Goal: Task Accomplishment & Management: Complete application form

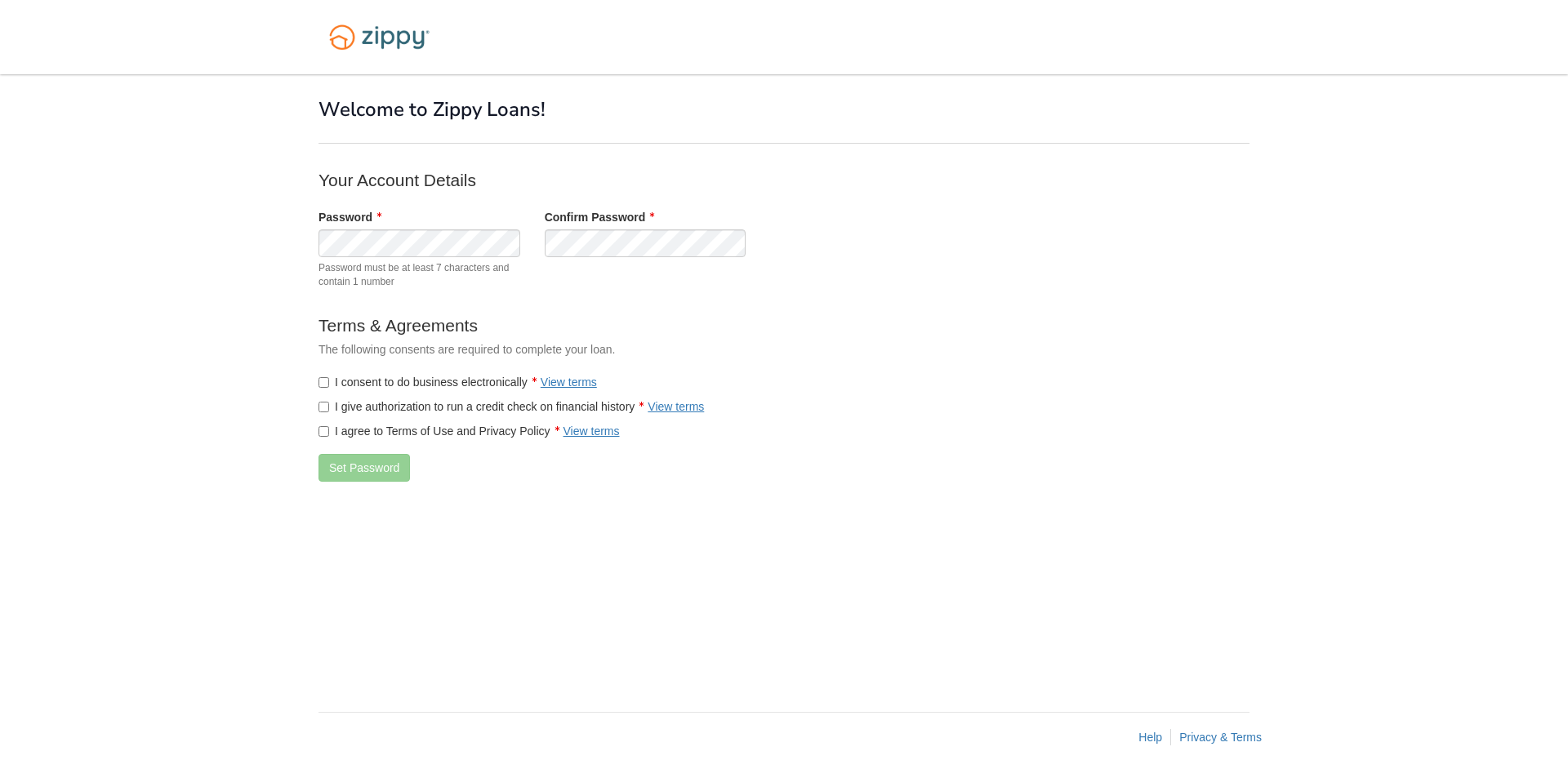
click at [600, 498] on div "× × Welcome to Zippy Loans! Your Account Details Password Password must be at l…" at bounding box center [784, 384] width 931 height 622
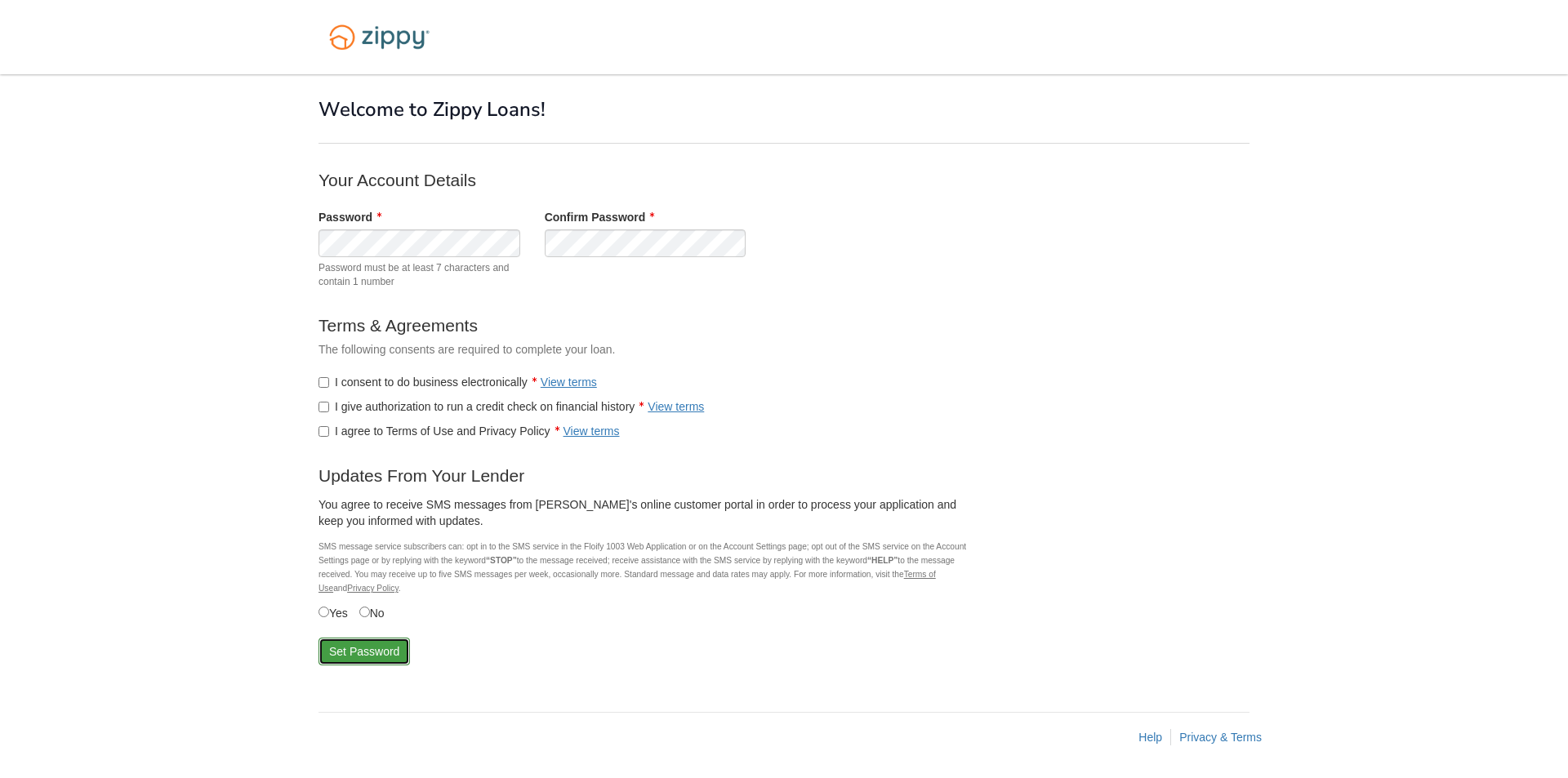
click at [368, 655] on button "Set Password" at bounding box center [364, 651] width 91 height 28
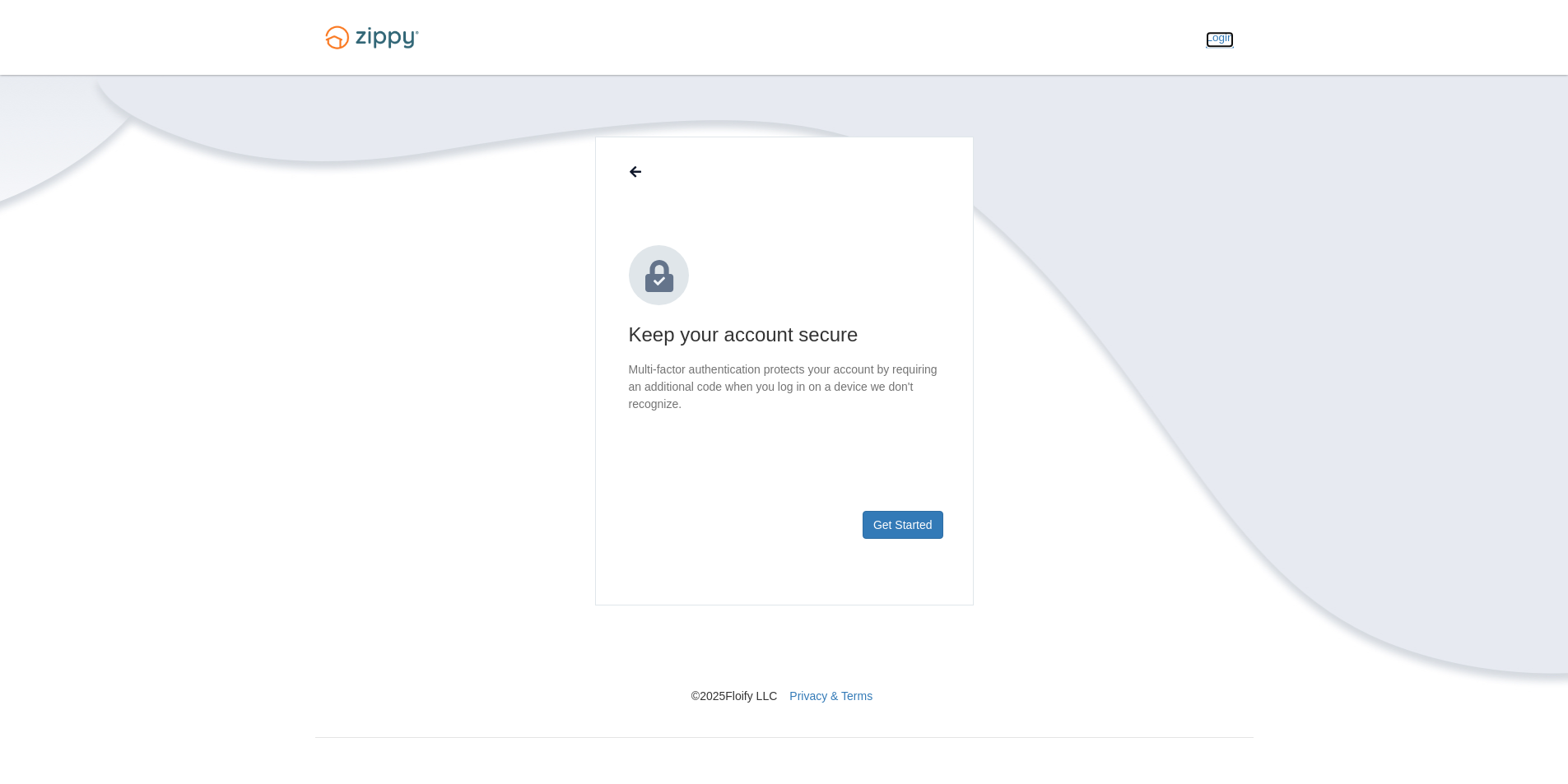
click at [1214, 32] on link "Login" at bounding box center [1219, 40] width 27 height 17
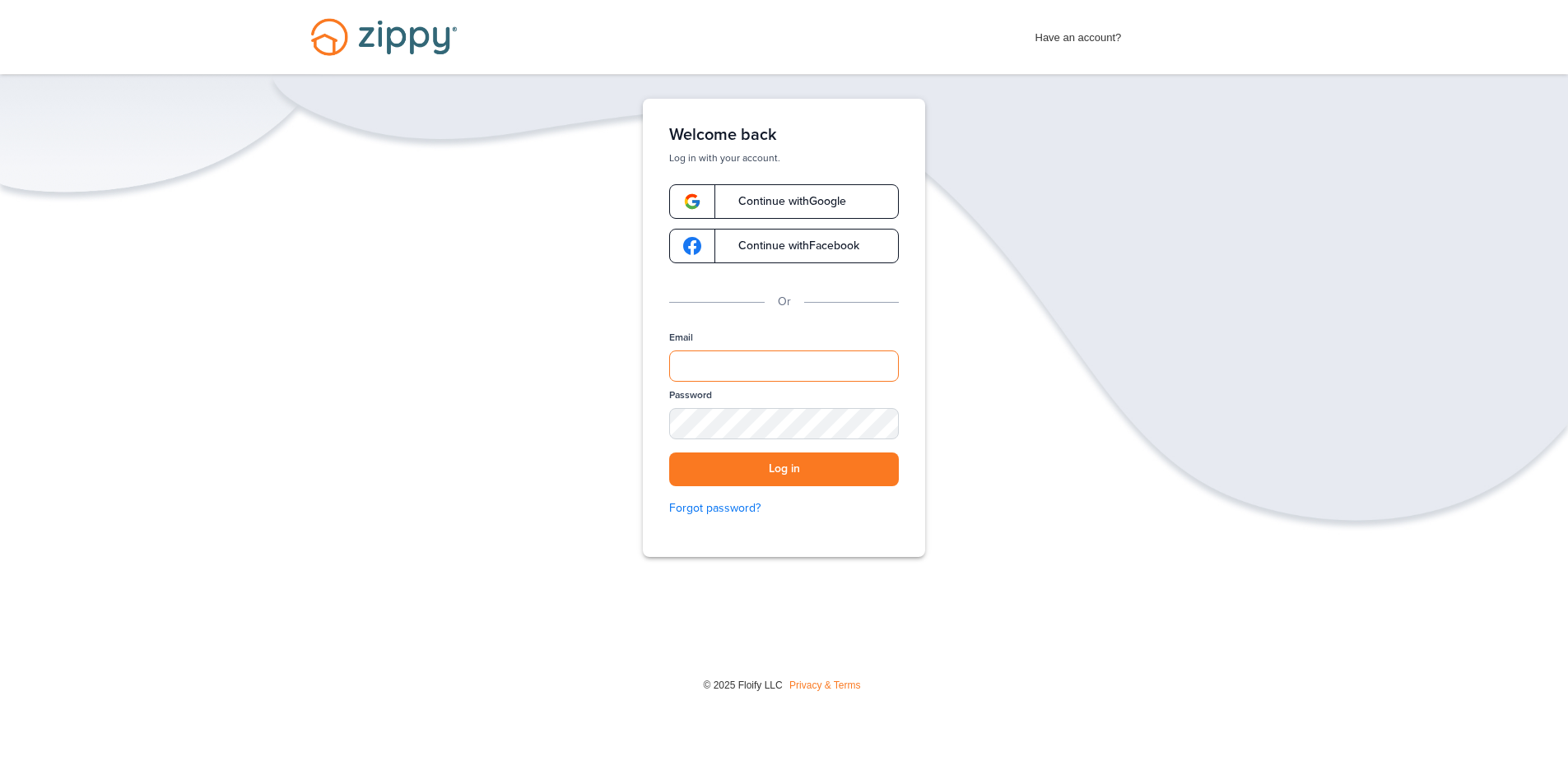
click at [768, 372] on input "Email" at bounding box center [784, 366] width 230 height 32
type input "**********"
click at [881, 418] on div "SHOW" at bounding box center [878, 425] width 37 height 16
click at [881, 418] on div "HIDE" at bounding box center [878, 425] width 37 height 16
click at [787, 478] on button "Log in" at bounding box center [784, 469] width 230 height 34
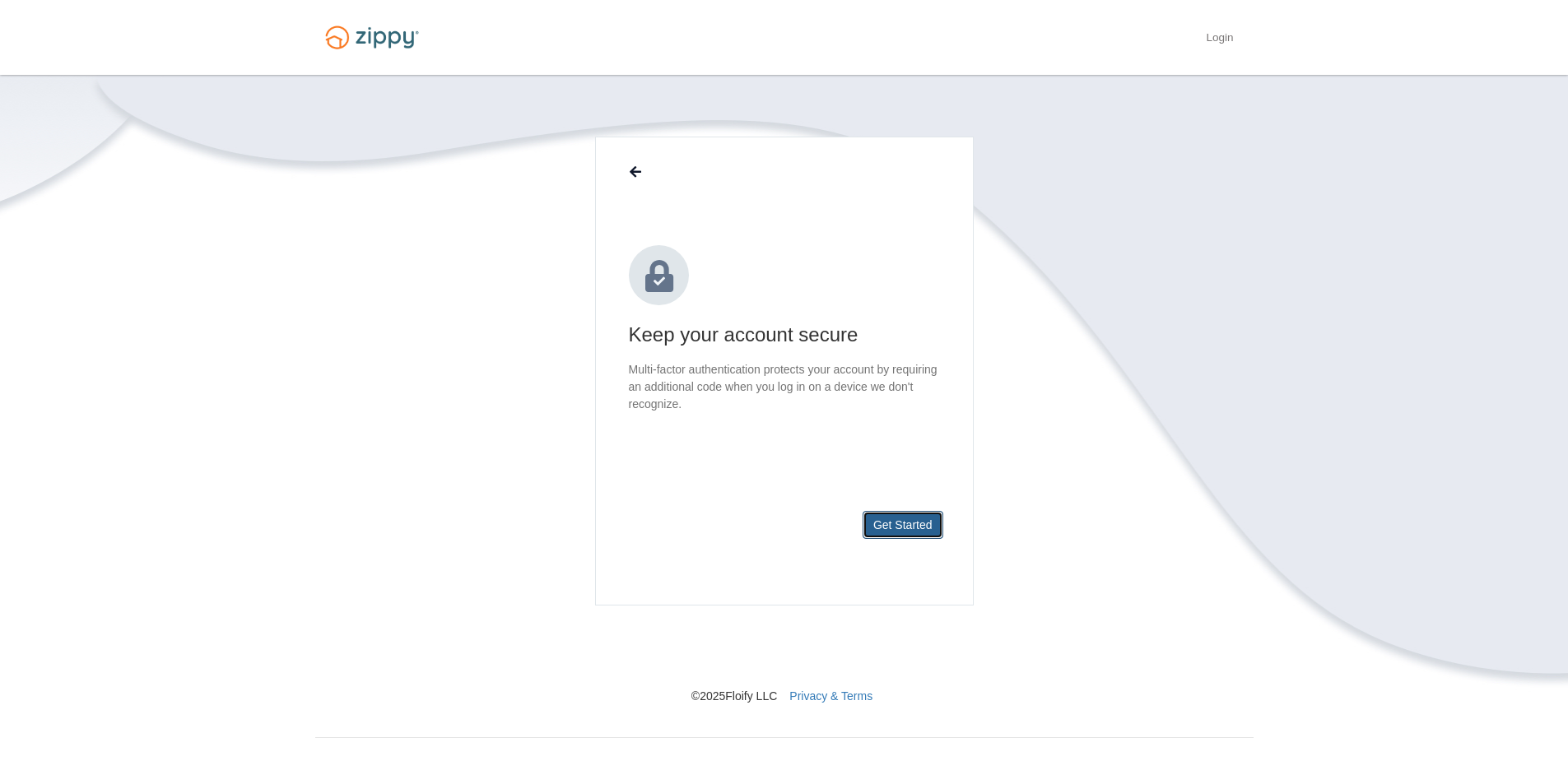
click at [919, 533] on button "Get Started" at bounding box center [902, 525] width 81 height 28
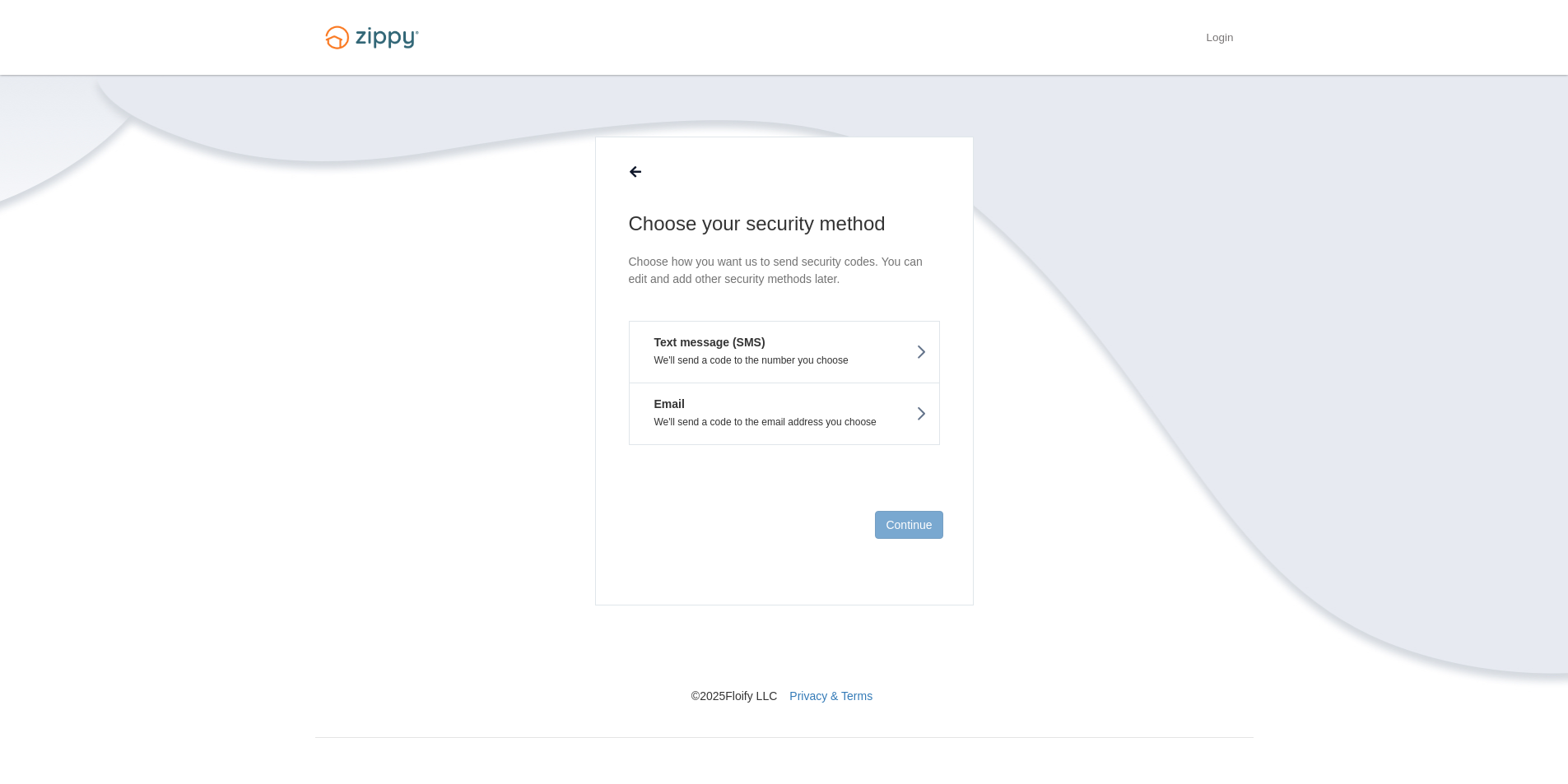
click at [921, 352] on icon at bounding box center [921, 352] width 12 height 18
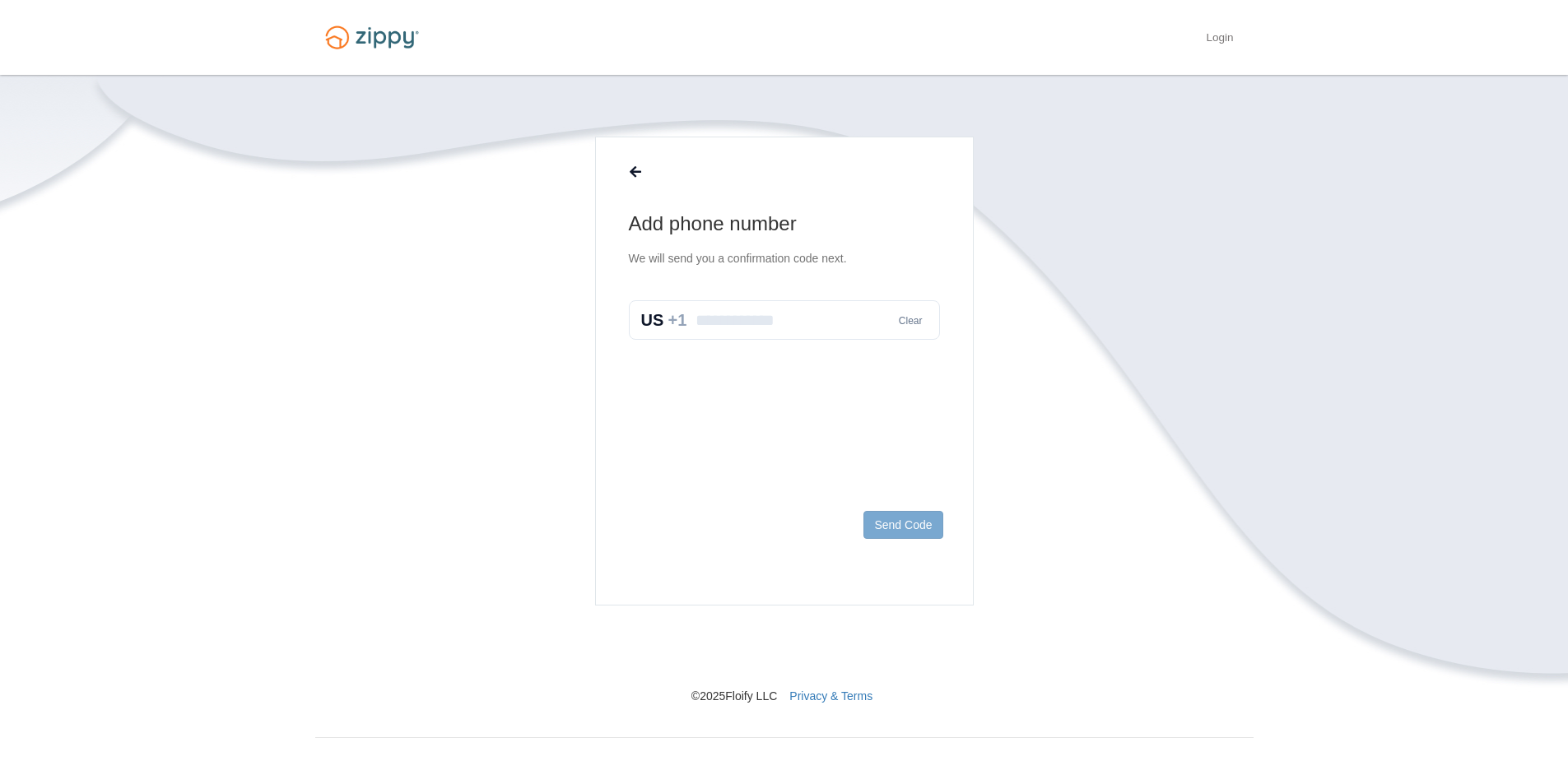
click at [788, 319] on input "text" at bounding box center [784, 320] width 311 height 40
type input "**********"
click at [904, 533] on button "Send Code" at bounding box center [902, 525] width 79 height 28
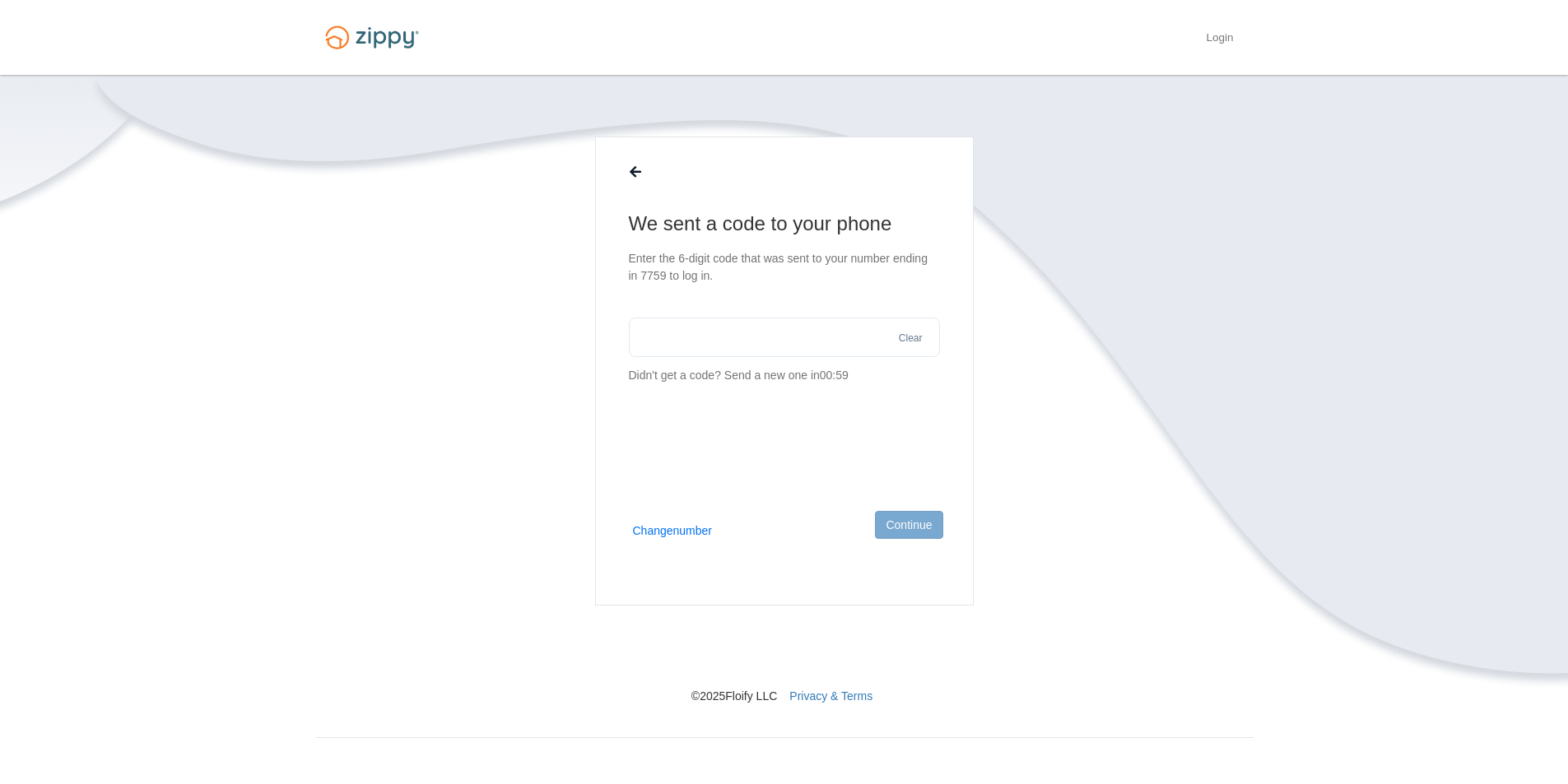
click at [789, 343] on input "text" at bounding box center [784, 338] width 311 height 40
type input "******"
click at [912, 526] on button "Continue" at bounding box center [908, 525] width 67 height 28
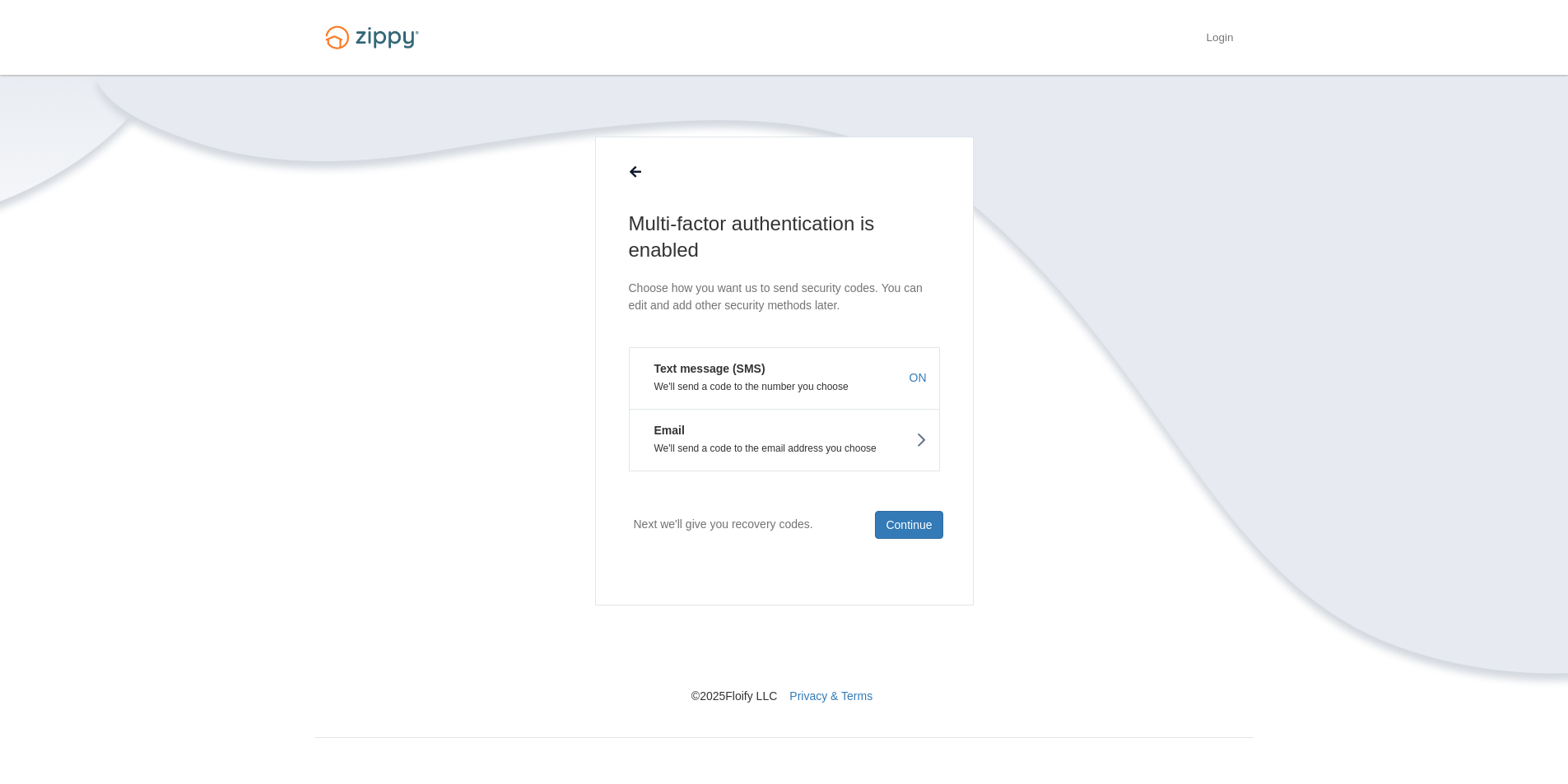
click at [927, 436] on button "Email We'll send a code to the email address you choose" at bounding box center [784, 440] width 311 height 62
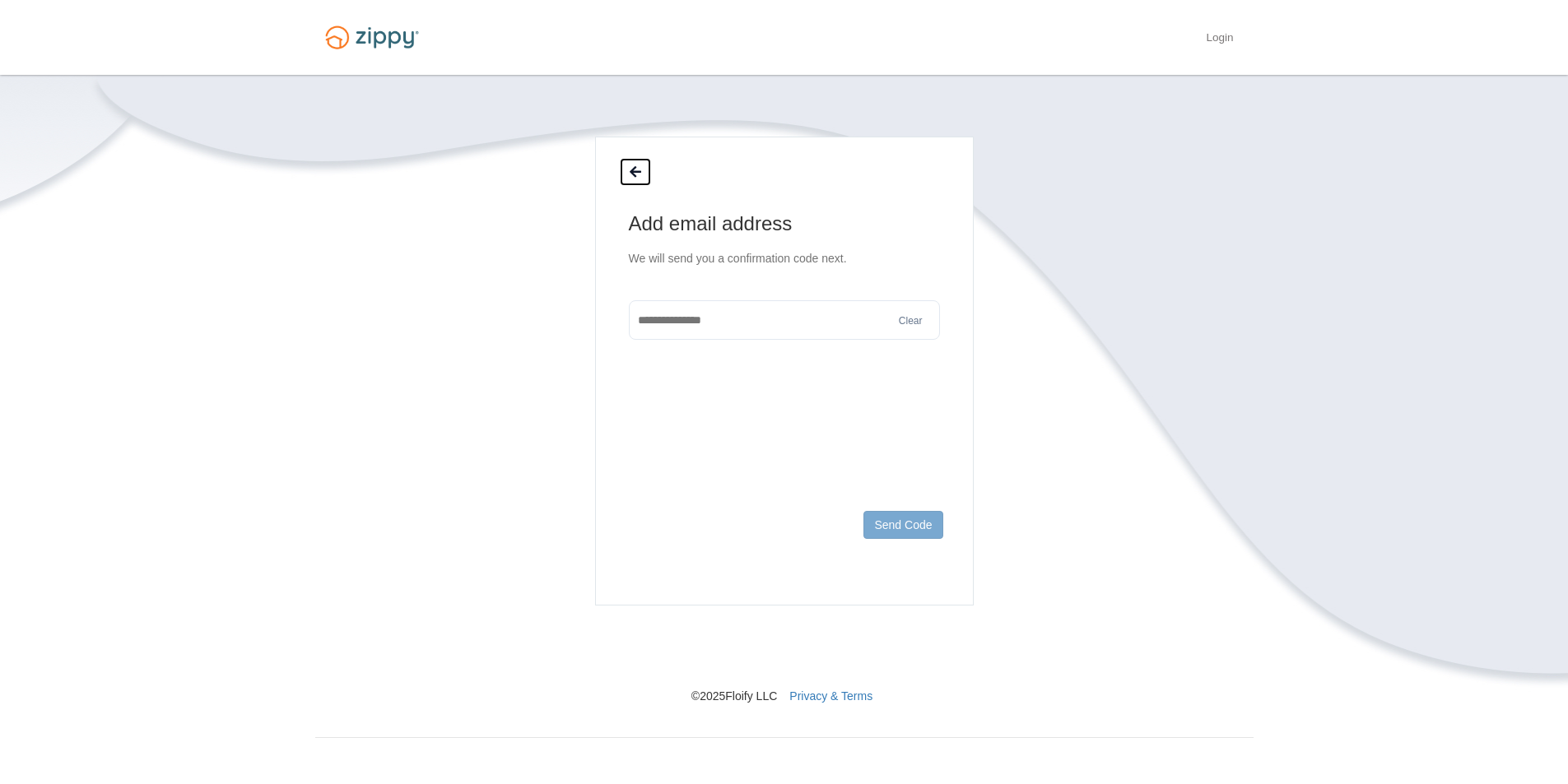
click at [630, 164] on button at bounding box center [636, 172] width 32 height 28
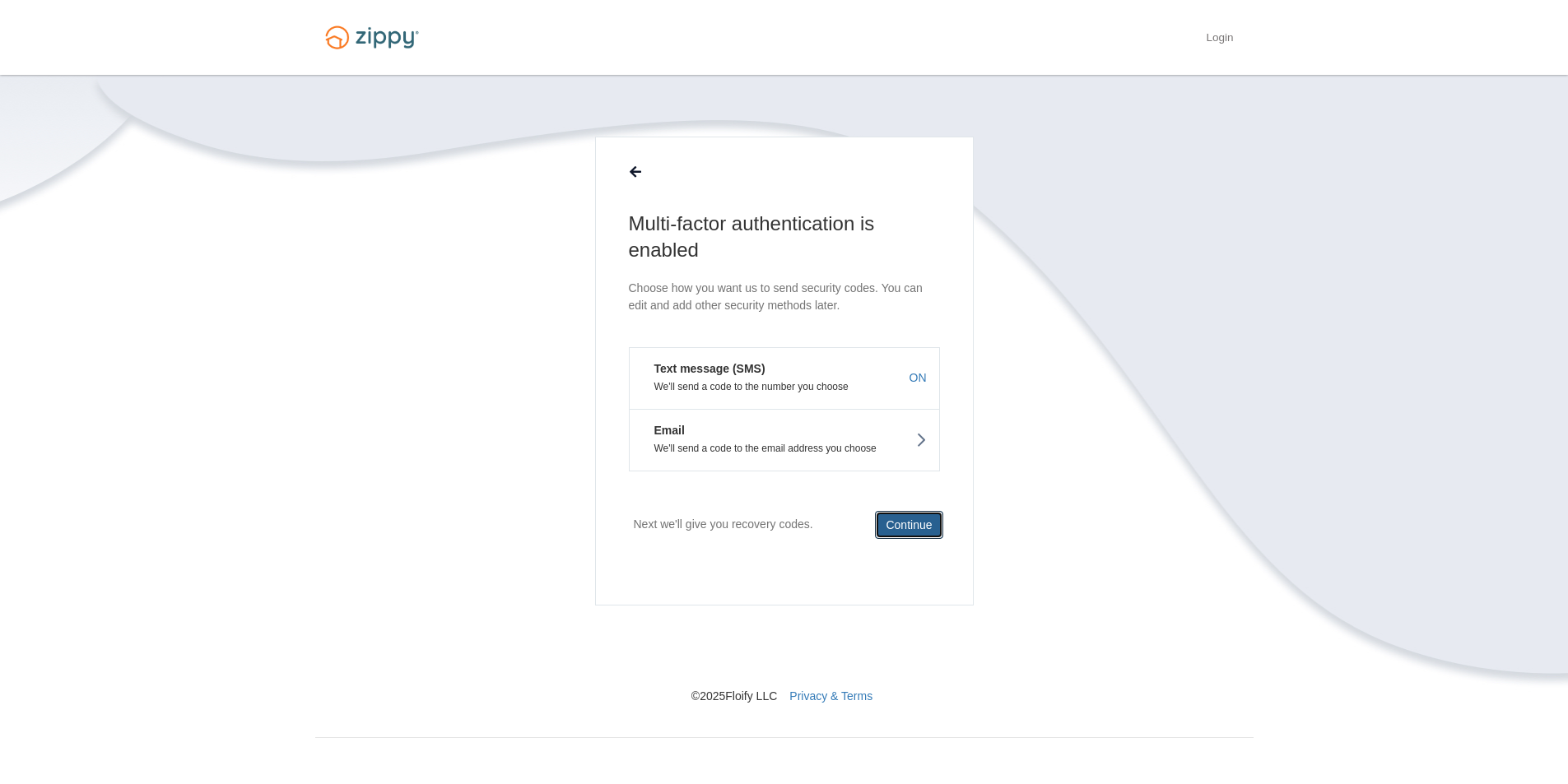
click at [939, 524] on button "Continue" at bounding box center [908, 525] width 67 height 28
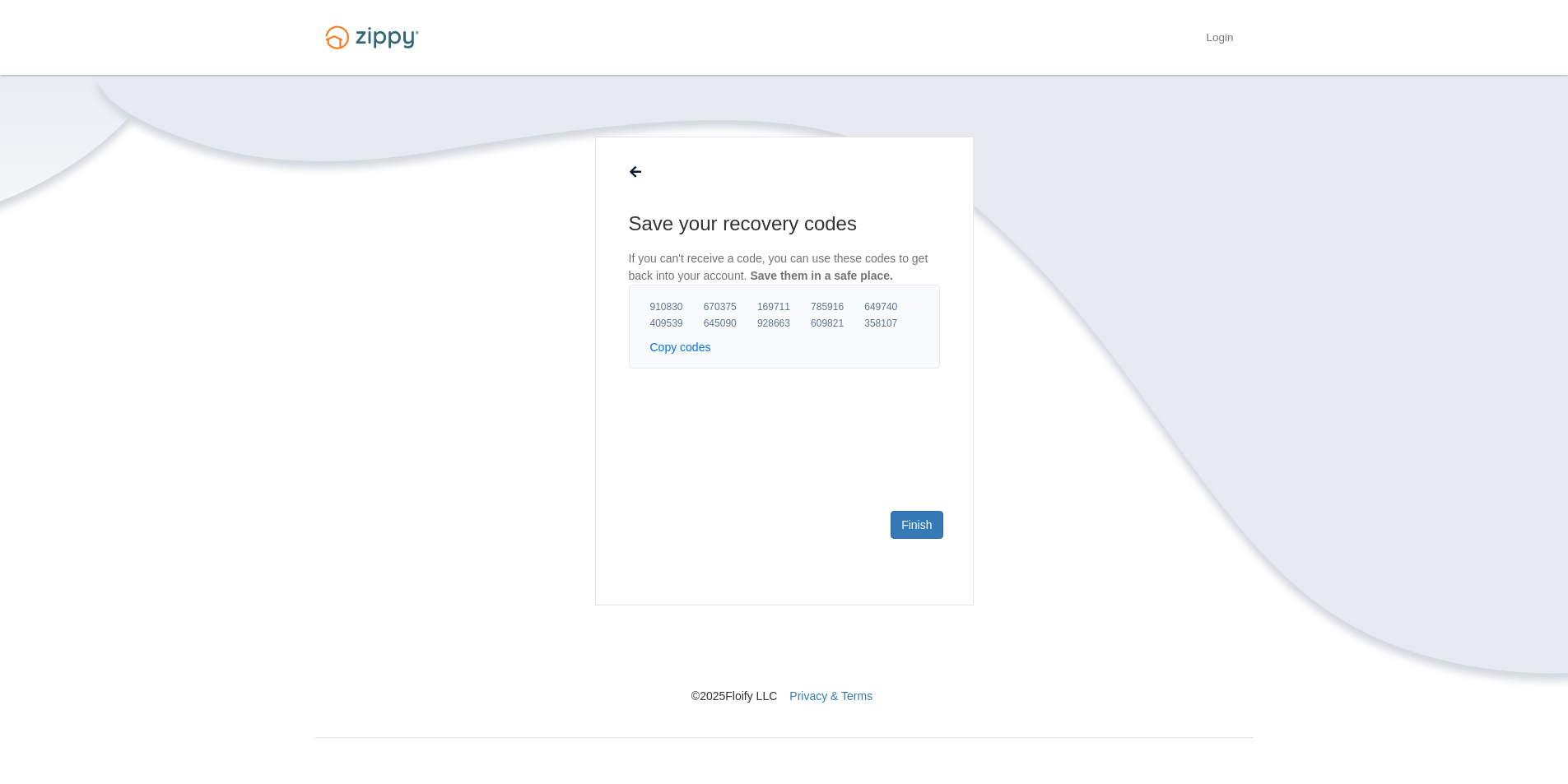
click at [691, 348] on button "Copy codes" at bounding box center [680, 348] width 61 height 17
click at [774, 352] on span "Copied to clipboard" at bounding box center [765, 348] width 85 height 12
click at [810, 441] on main "Save your recovery codes If you can't receive a code, you can use these codes t…" at bounding box center [784, 371] width 379 height 469
click at [794, 400] on main "Save your recovery codes If you can't receive a code, you can use these codes t…" at bounding box center [784, 371] width 379 height 469
click at [669, 348] on button "Copy codes" at bounding box center [680, 348] width 61 height 17
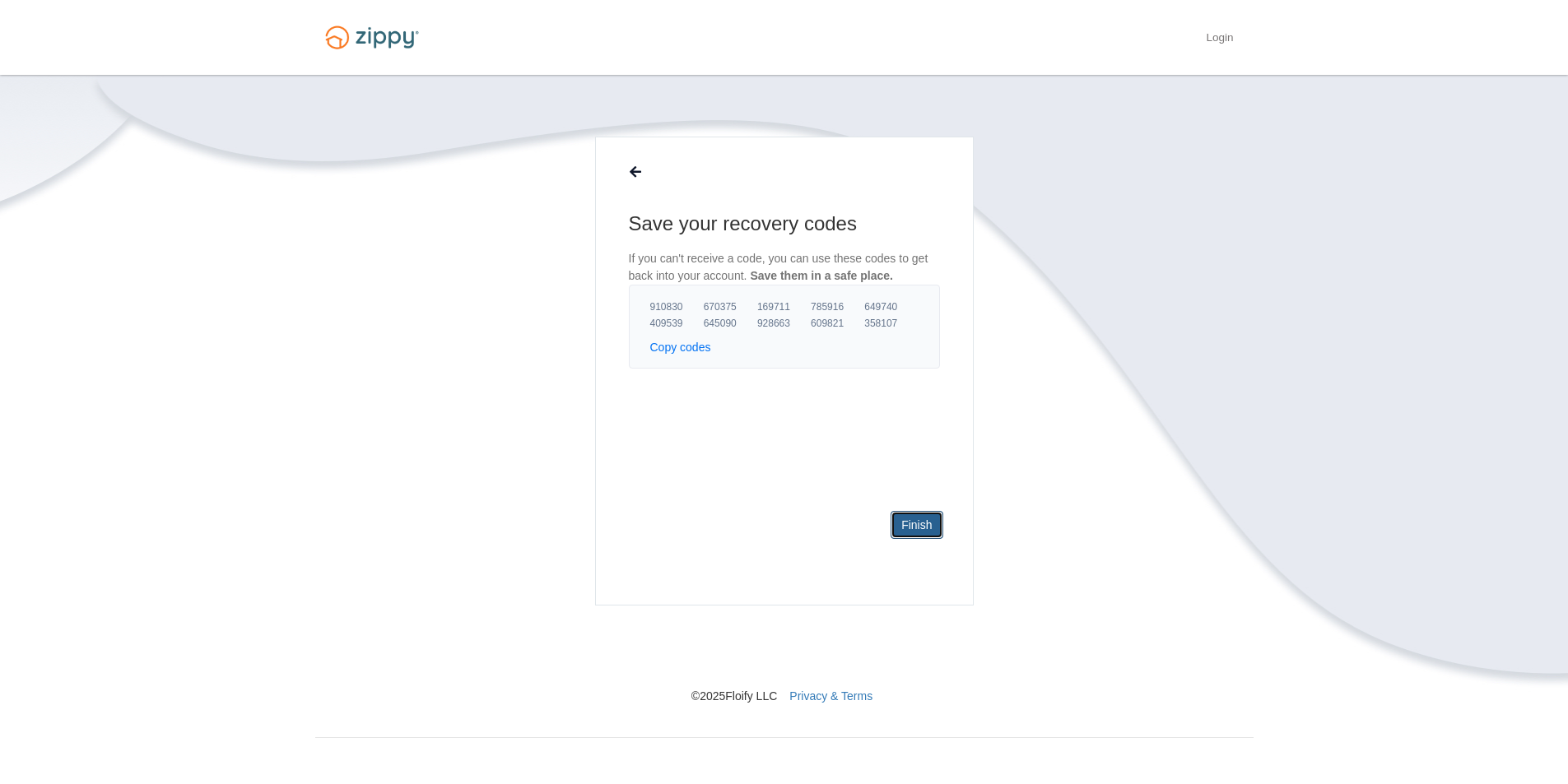
click at [917, 525] on link "Finish" at bounding box center [916, 525] width 51 height 28
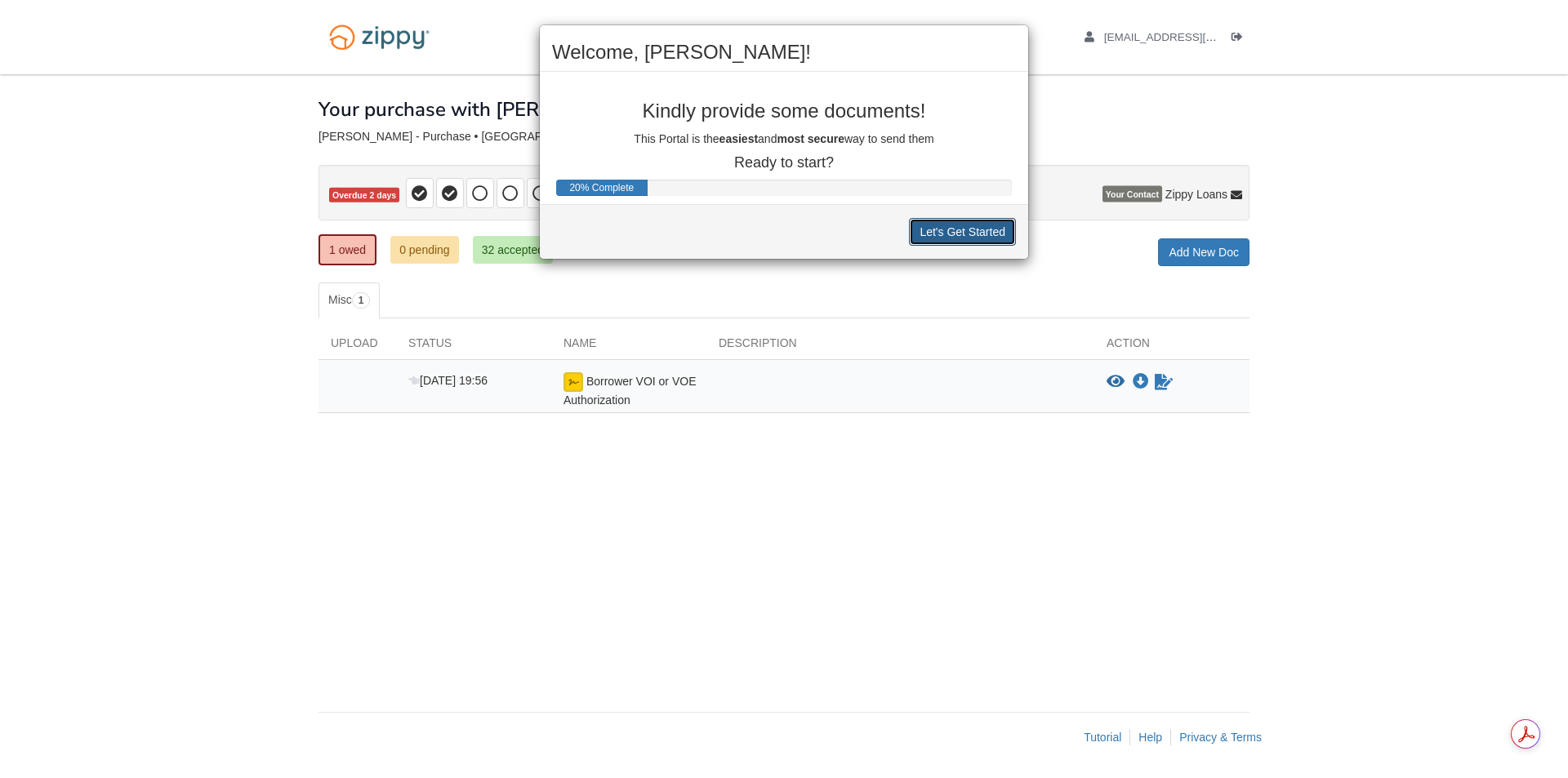
click at [945, 235] on button "Let's Get Started" at bounding box center [963, 232] width 107 height 28
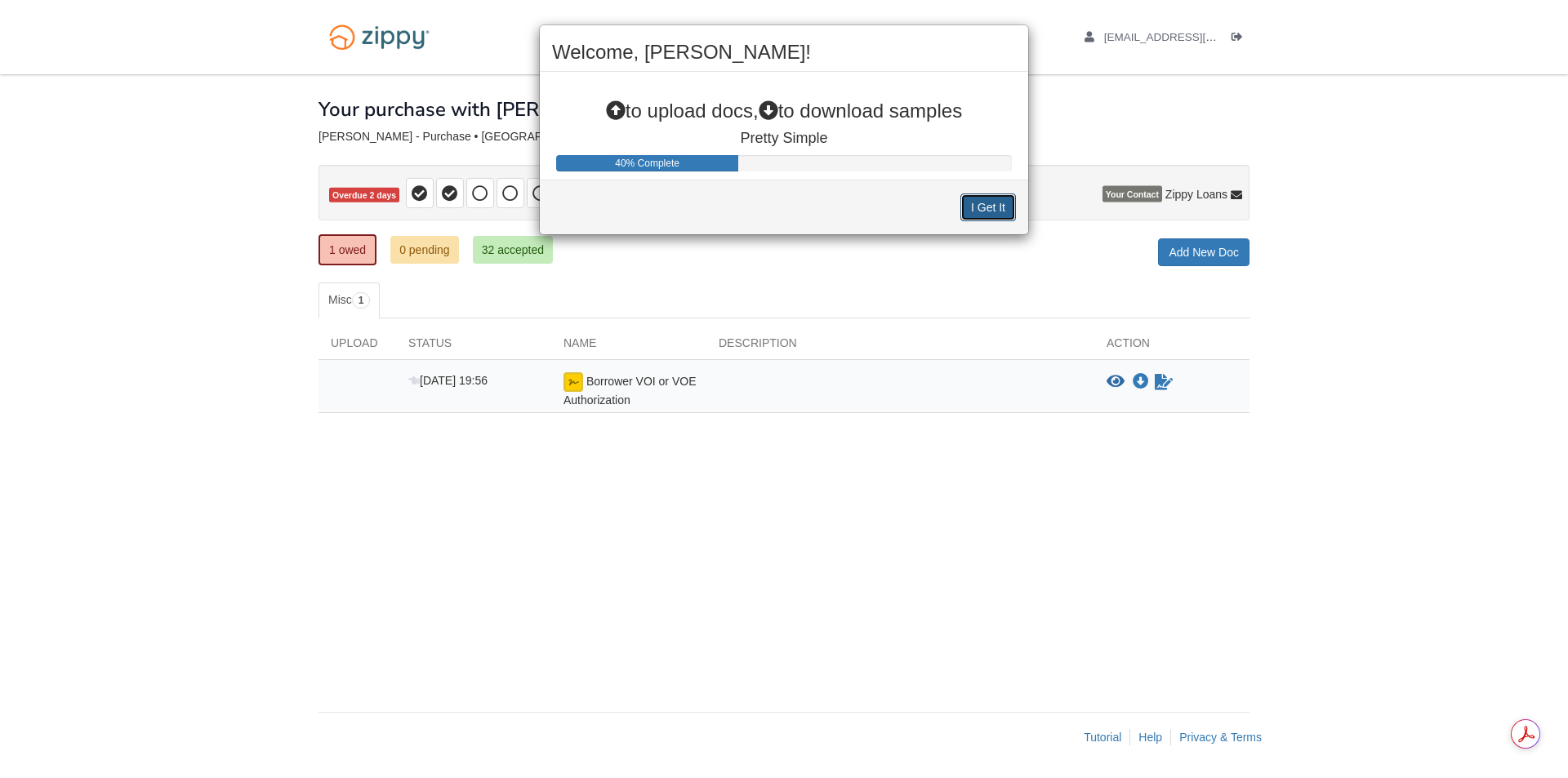
click at [976, 210] on button "I Get It" at bounding box center [987, 207] width 55 height 28
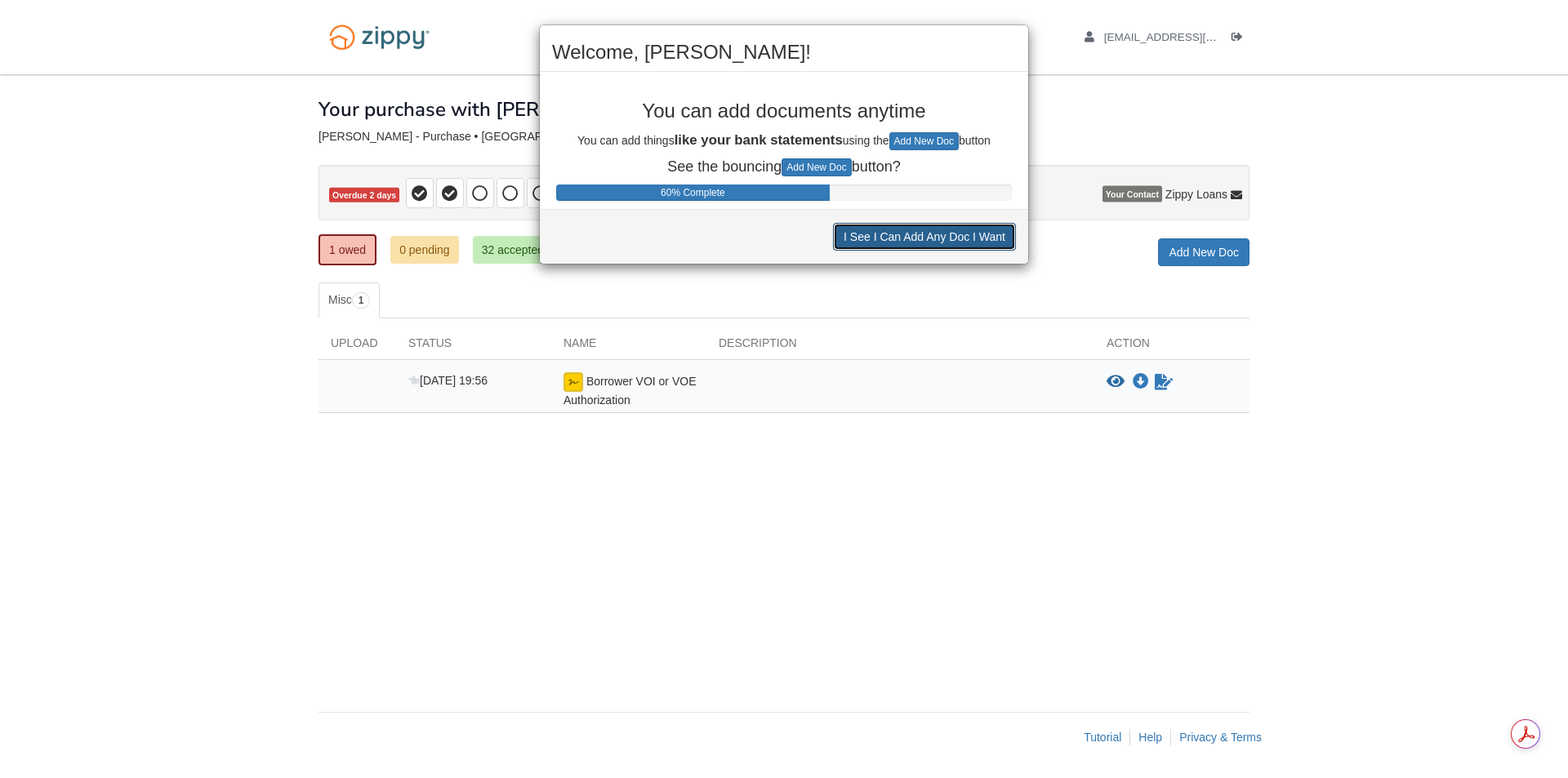
click at [969, 240] on button "I See I Can Add Any Doc I Want" at bounding box center [924, 237] width 183 height 28
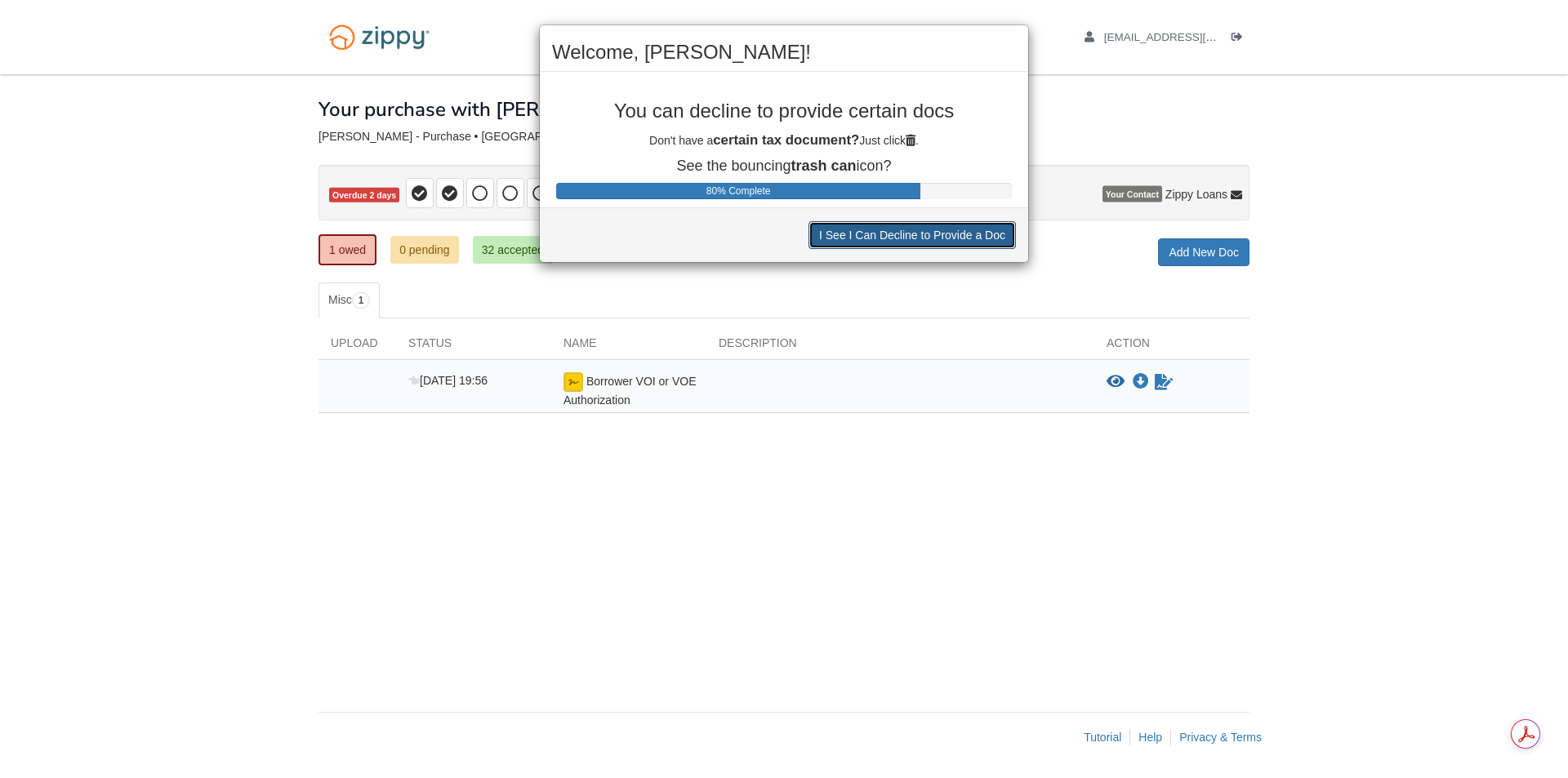
click at [959, 239] on button "I See I Can Decline to Provide a Doc" at bounding box center [912, 235] width 208 height 28
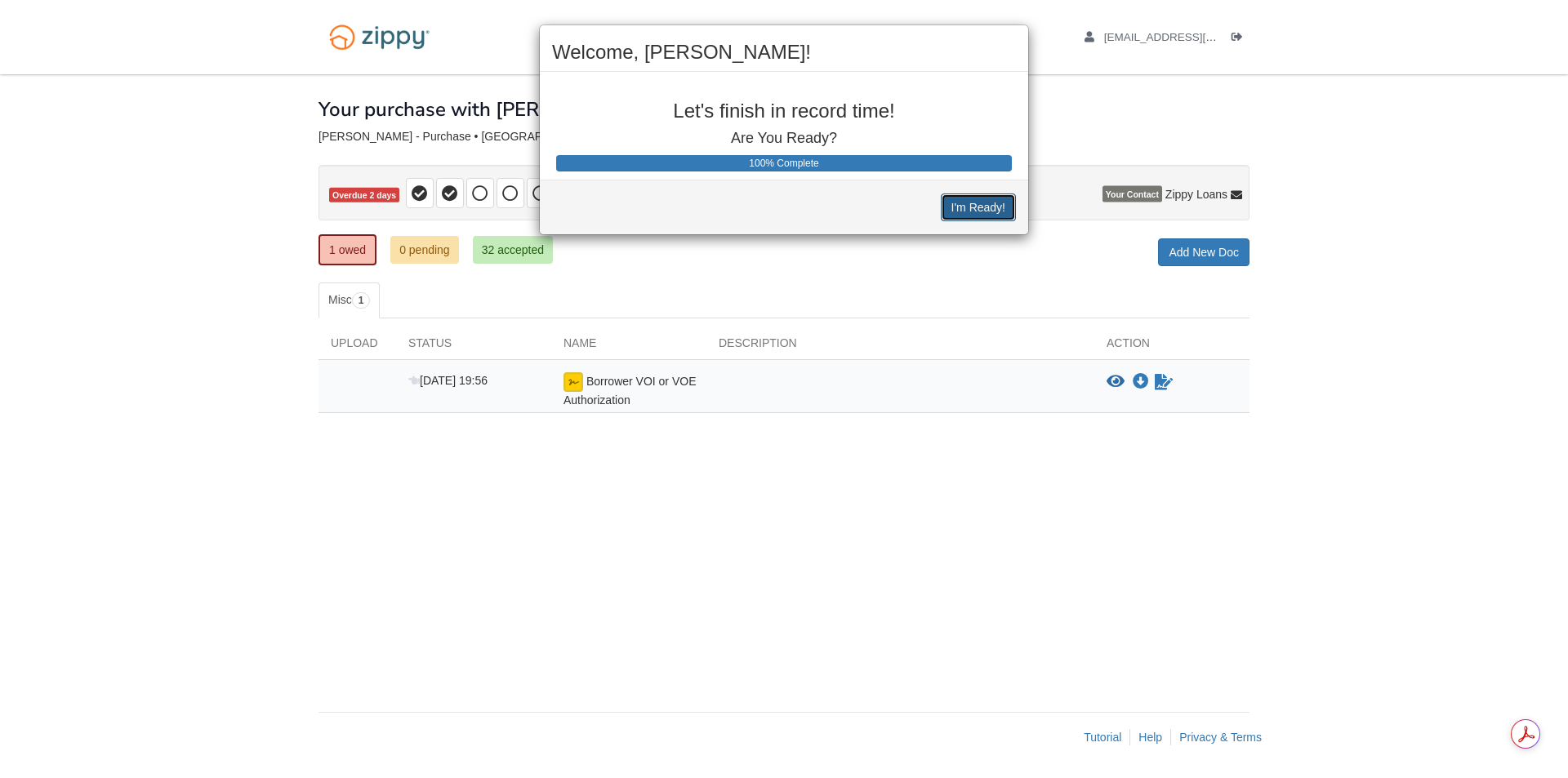
click at [957, 207] on button "I'm Ready!" at bounding box center [978, 207] width 75 height 28
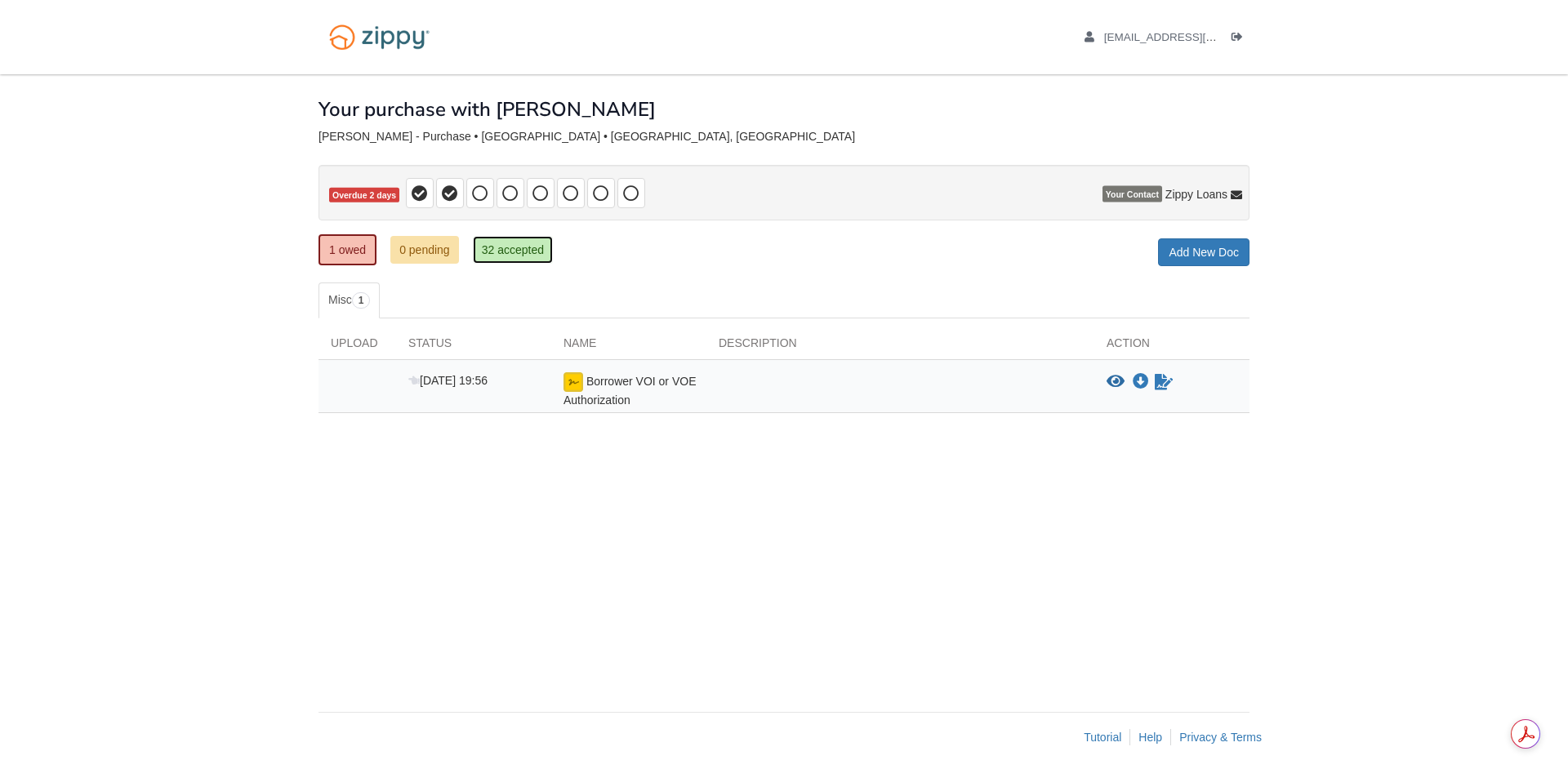
click at [534, 246] on link "32 accepted" at bounding box center [512, 250] width 80 height 28
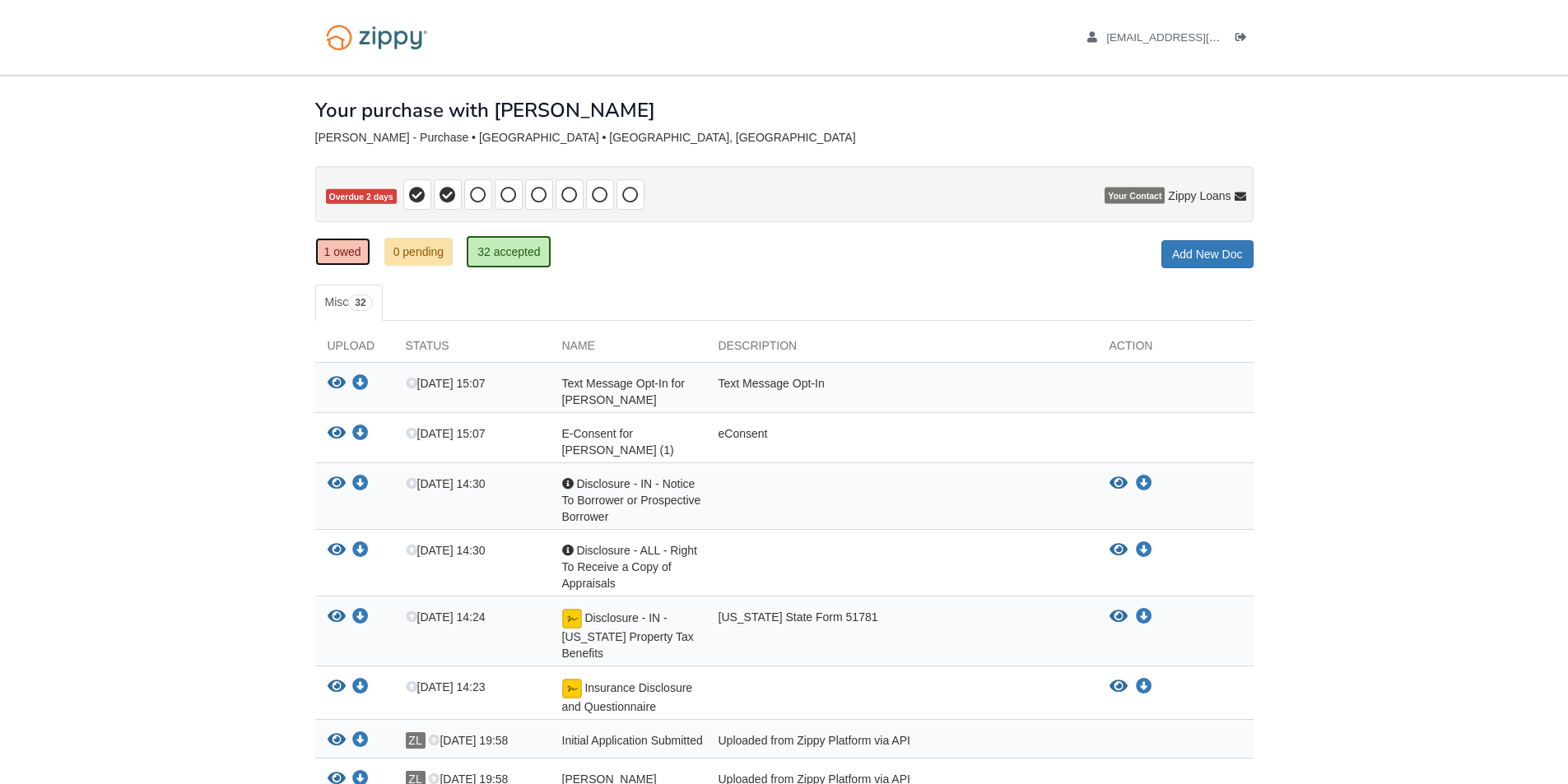
click at [354, 252] on link "1 owed" at bounding box center [343, 252] width 55 height 28
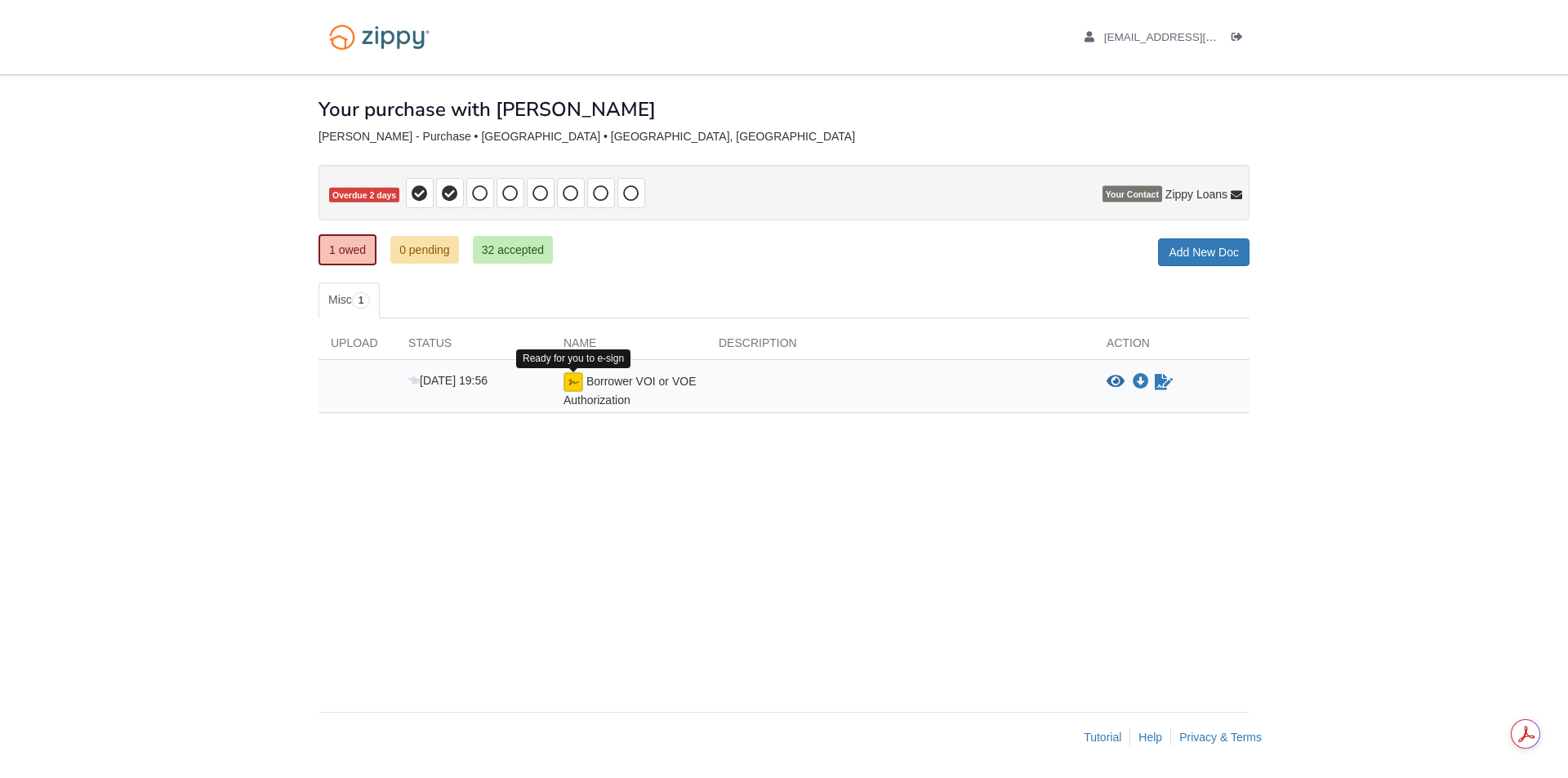
click at [573, 381] on img at bounding box center [573, 382] width 20 height 20
click at [1163, 384] on icon "Sign Form" at bounding box center [1164, 382] width 18 height 16
click at [363, 254] on link "1 owed" at bounding box center [348, 250] width 58 height 31
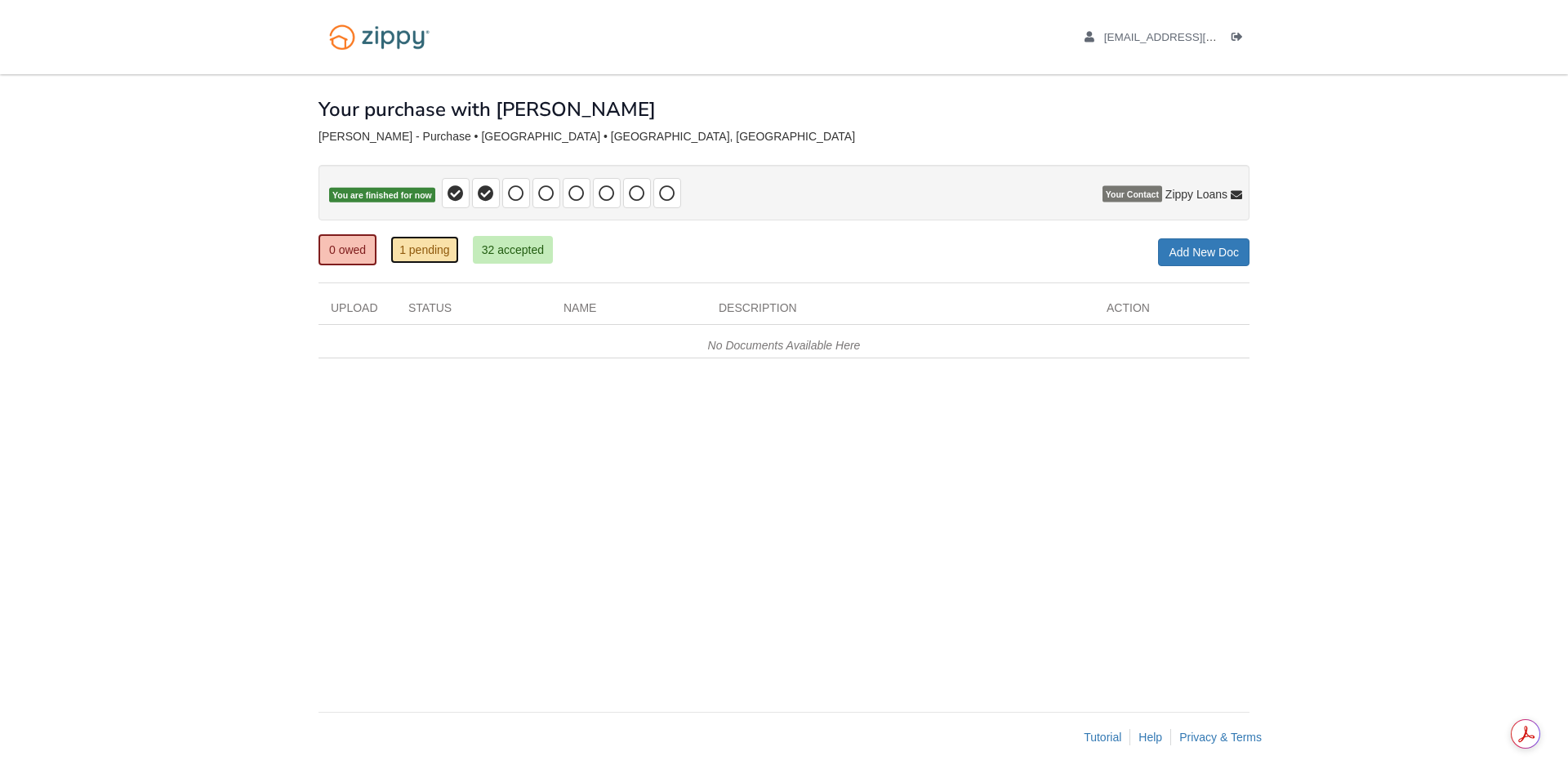
click at [412, 249] on link "1 pending" at bounding box center [424, 250] width 68 height 28
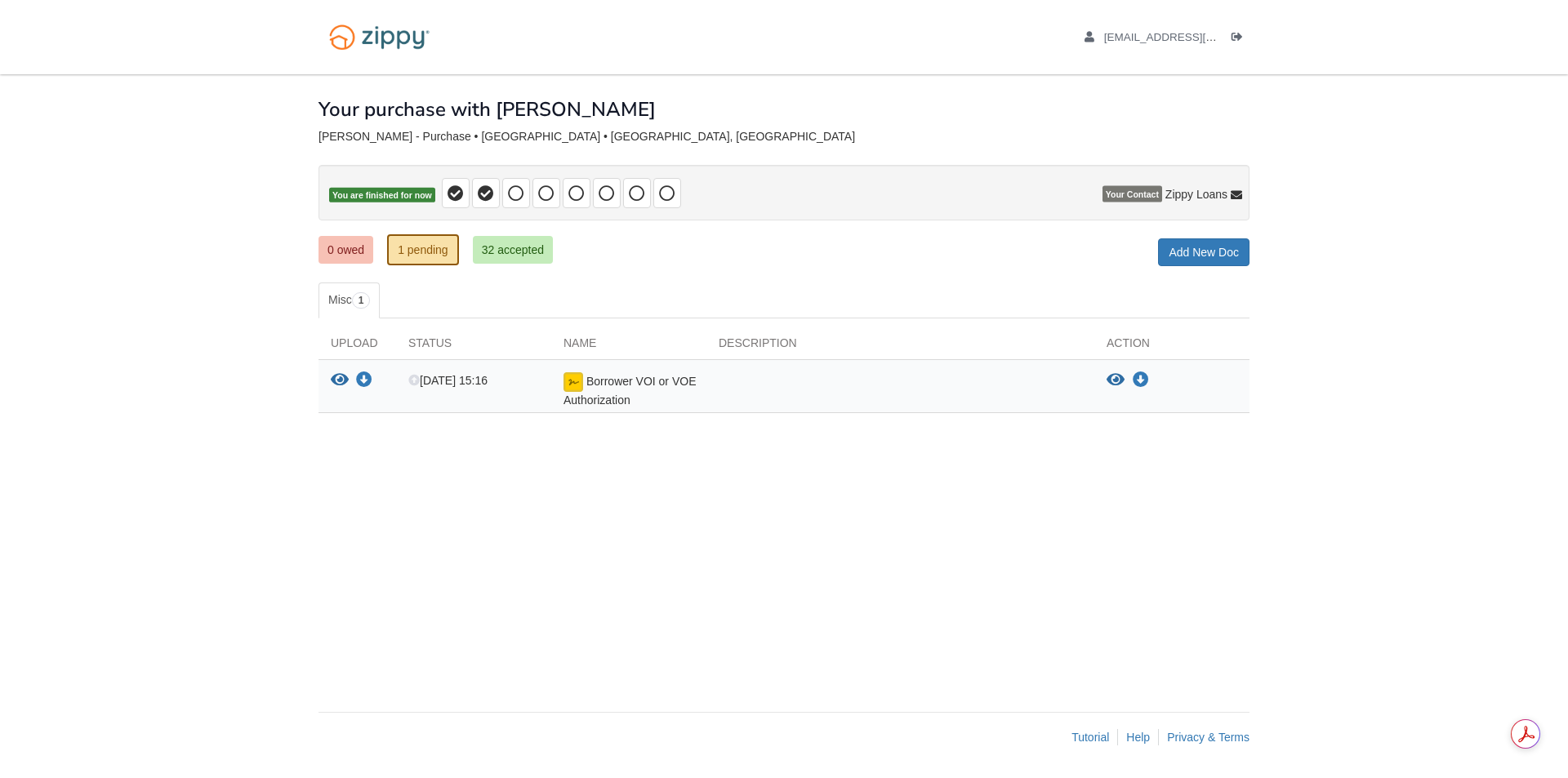
click at [567, 394] on span "Borrower VOI or VOE Authorization" at bounding box center [629, 390] width 133 height 32
click at [568, 389] on img at bounding box center [573, 382] width 20 height 20
click at [578, 378] on img at bounding box center [573, 382] width 20 height 20
click at [576, 389] on img at bounding box center [573, 382] width 20 height 20
click at [488, 254] on link "32 accepted" at bounding box center [512, 250] width 80 height 28
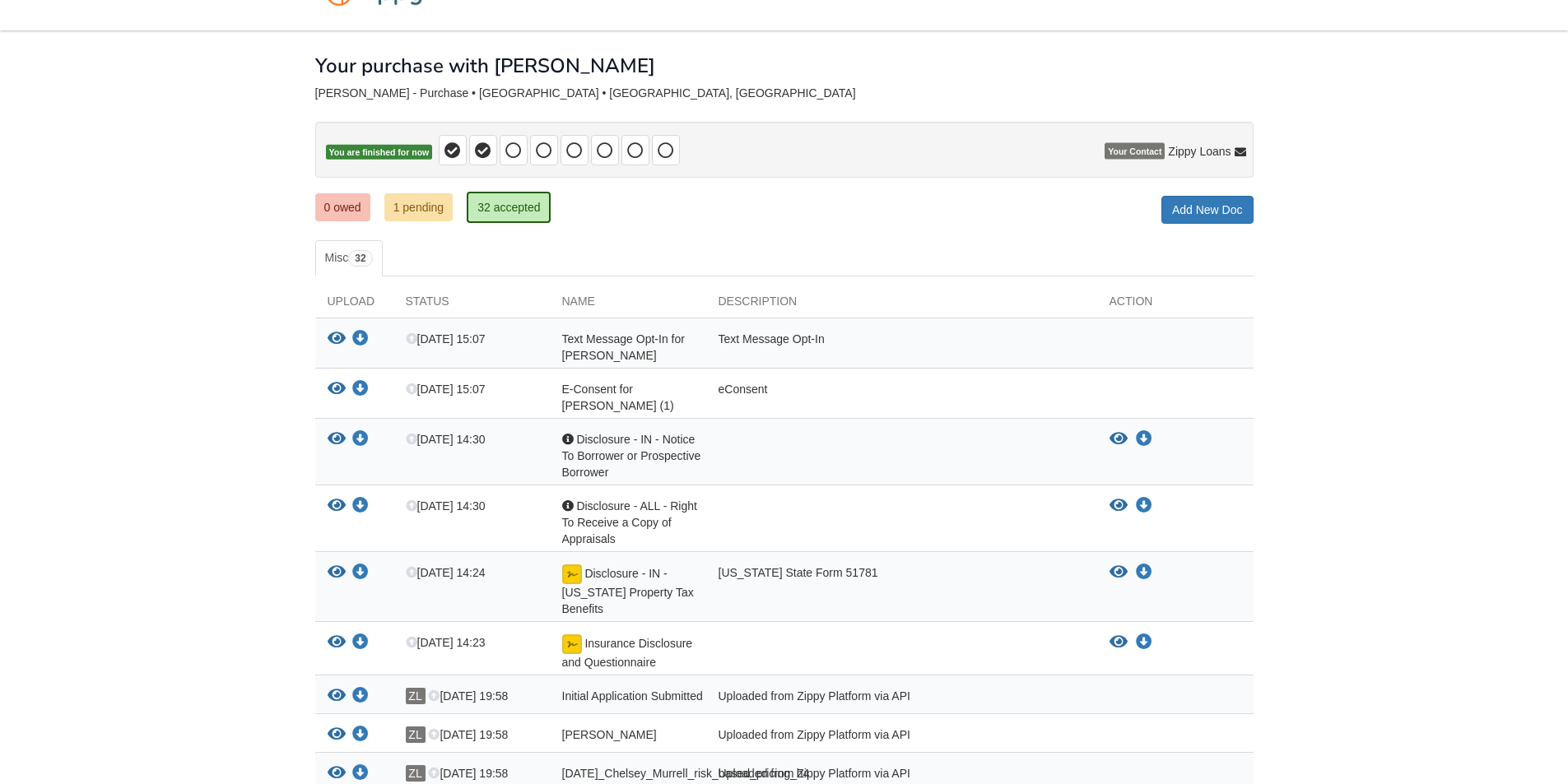
scroll to position [82, 0]
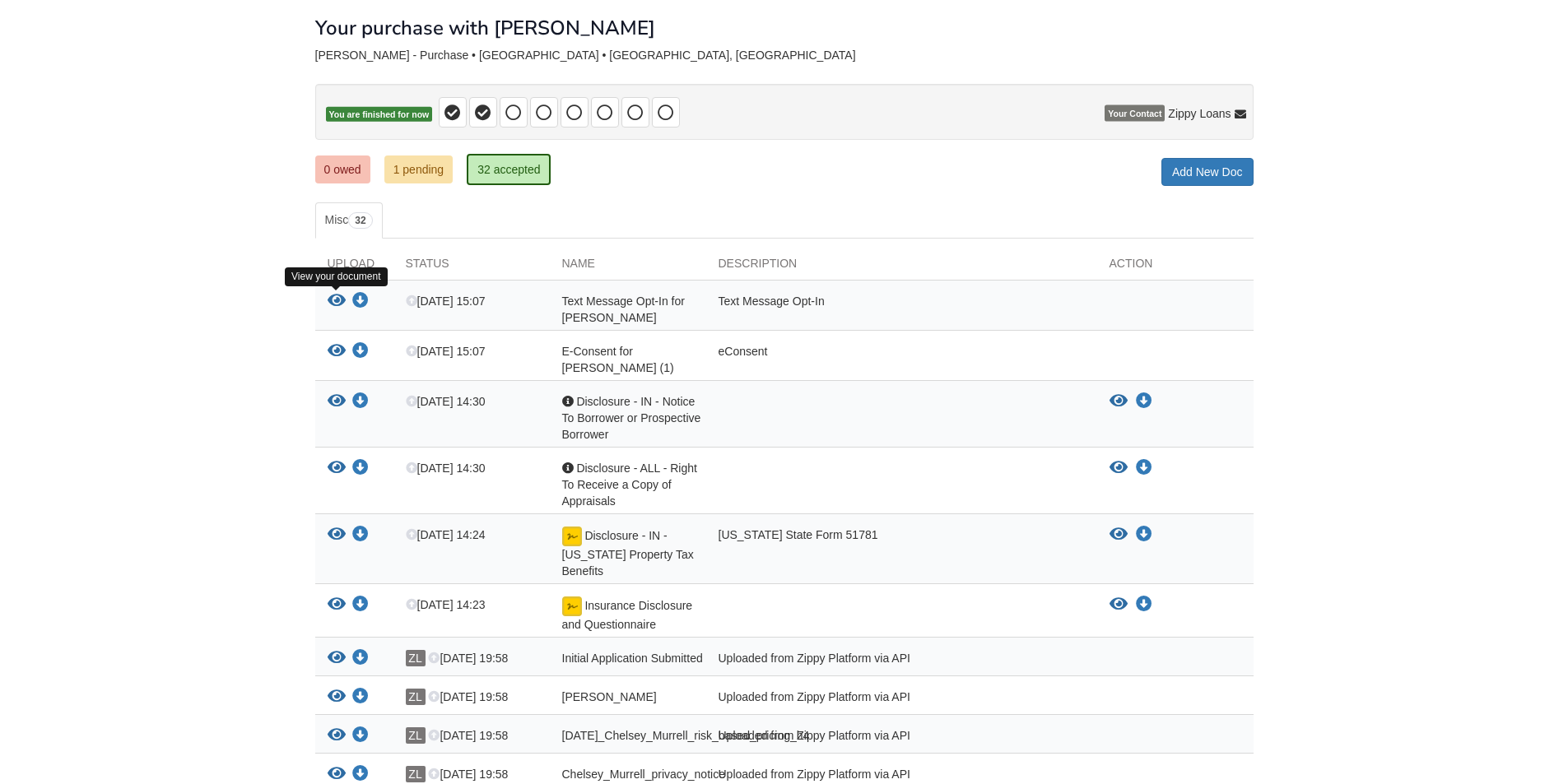
click at [338, 302] on icon "View Text Message Opt-In for Michael Murrell" at bounding box center [337, 301] width 18 height 17
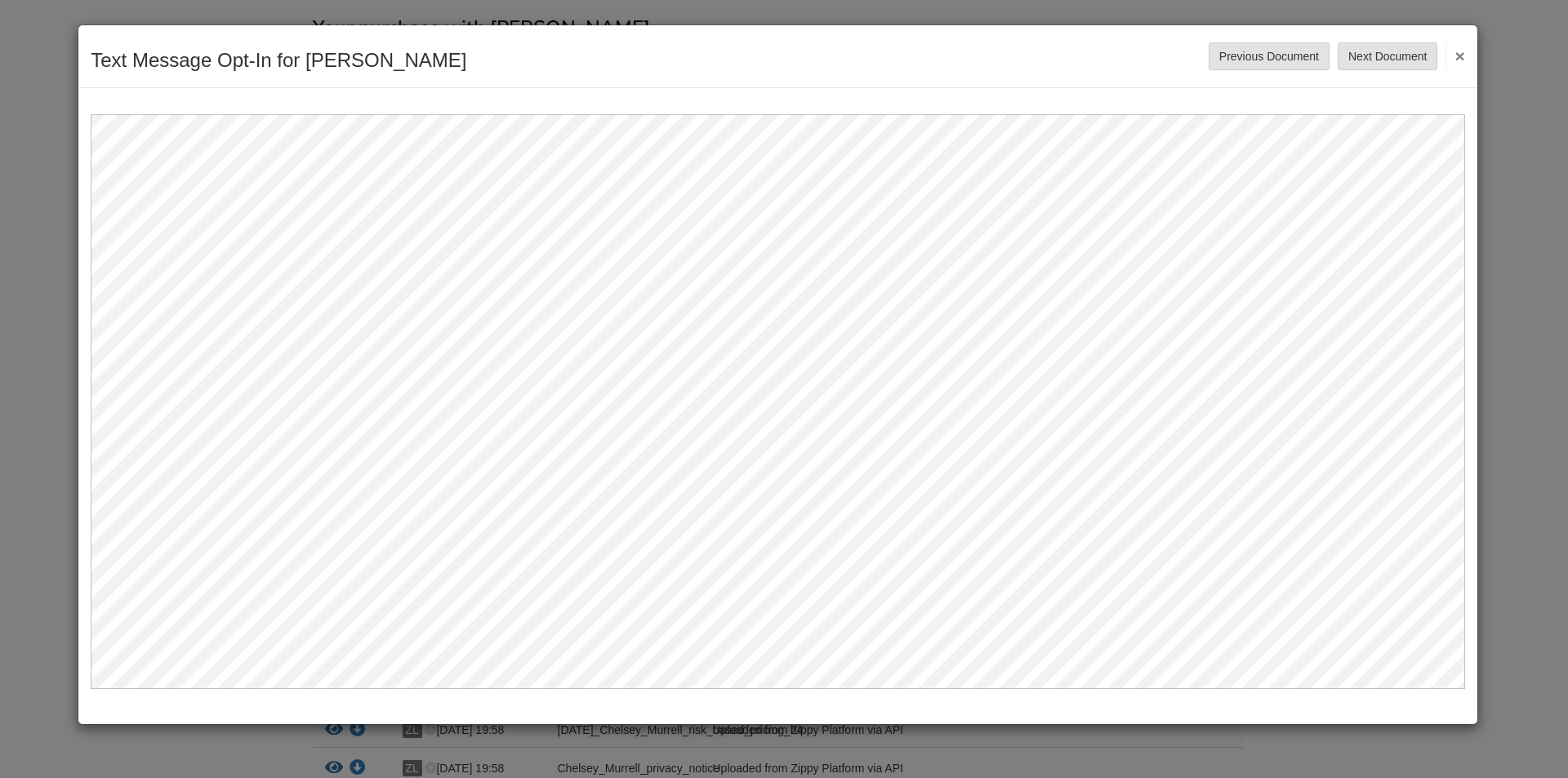
click at [1459, 53] on button "×" at bounding box center [1454, 56] width 19 height 30
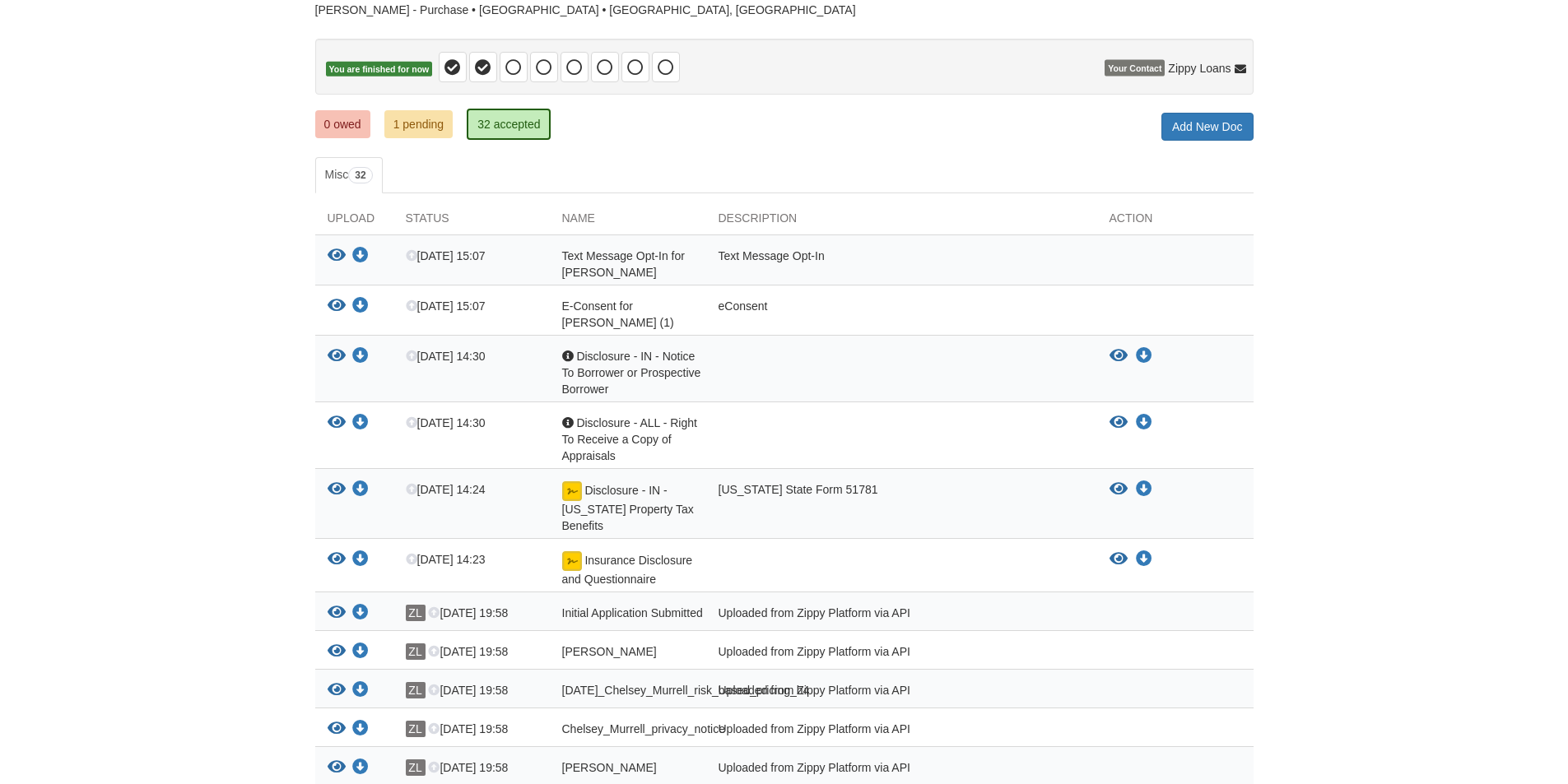
scroll to position [164, 0]
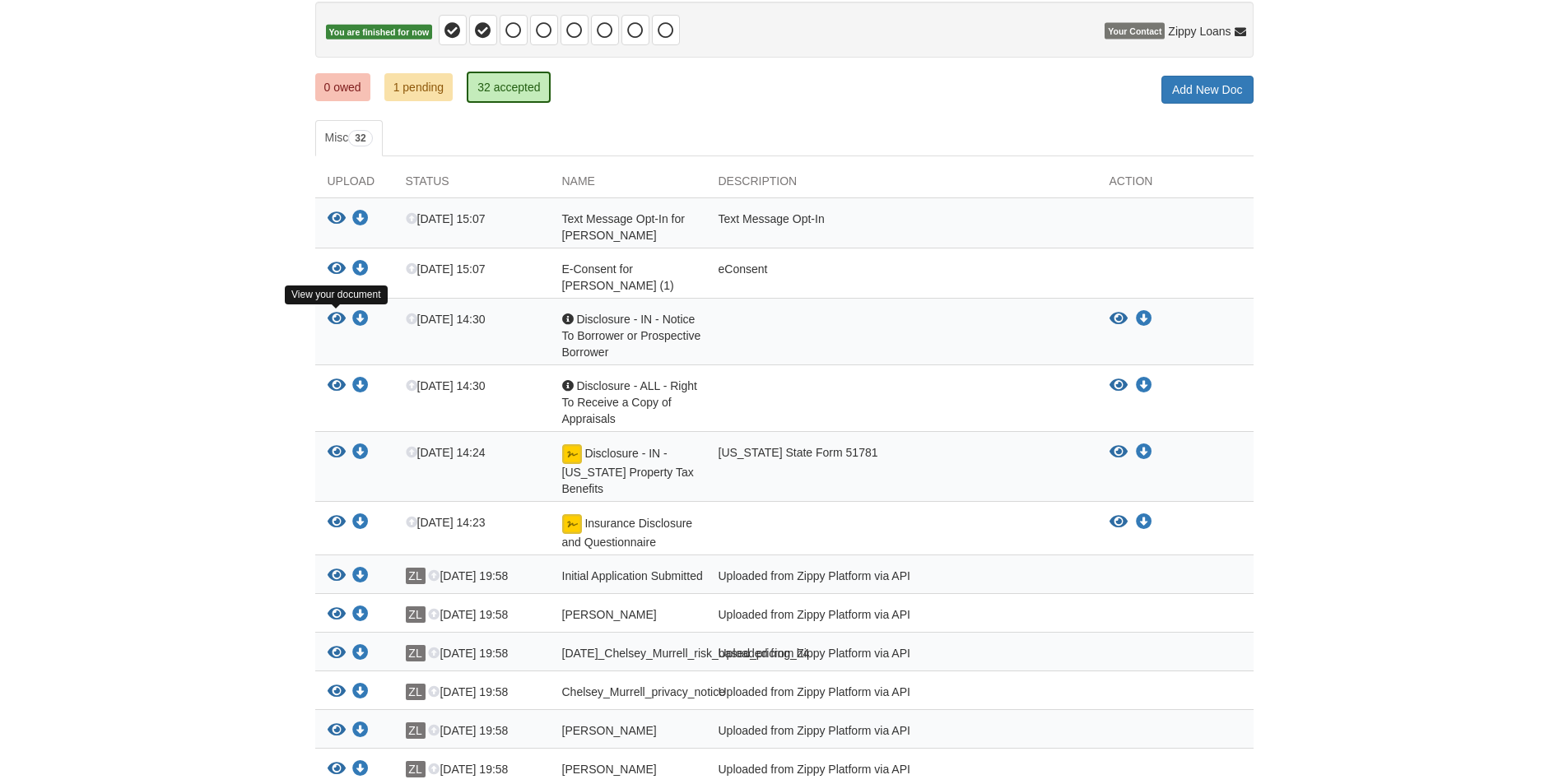
click at [334, 319] on icon "View Disclosure - IN - Notice To Borrower or Prospective Borrower" at bounding box center [337, 319] width 18 height 17
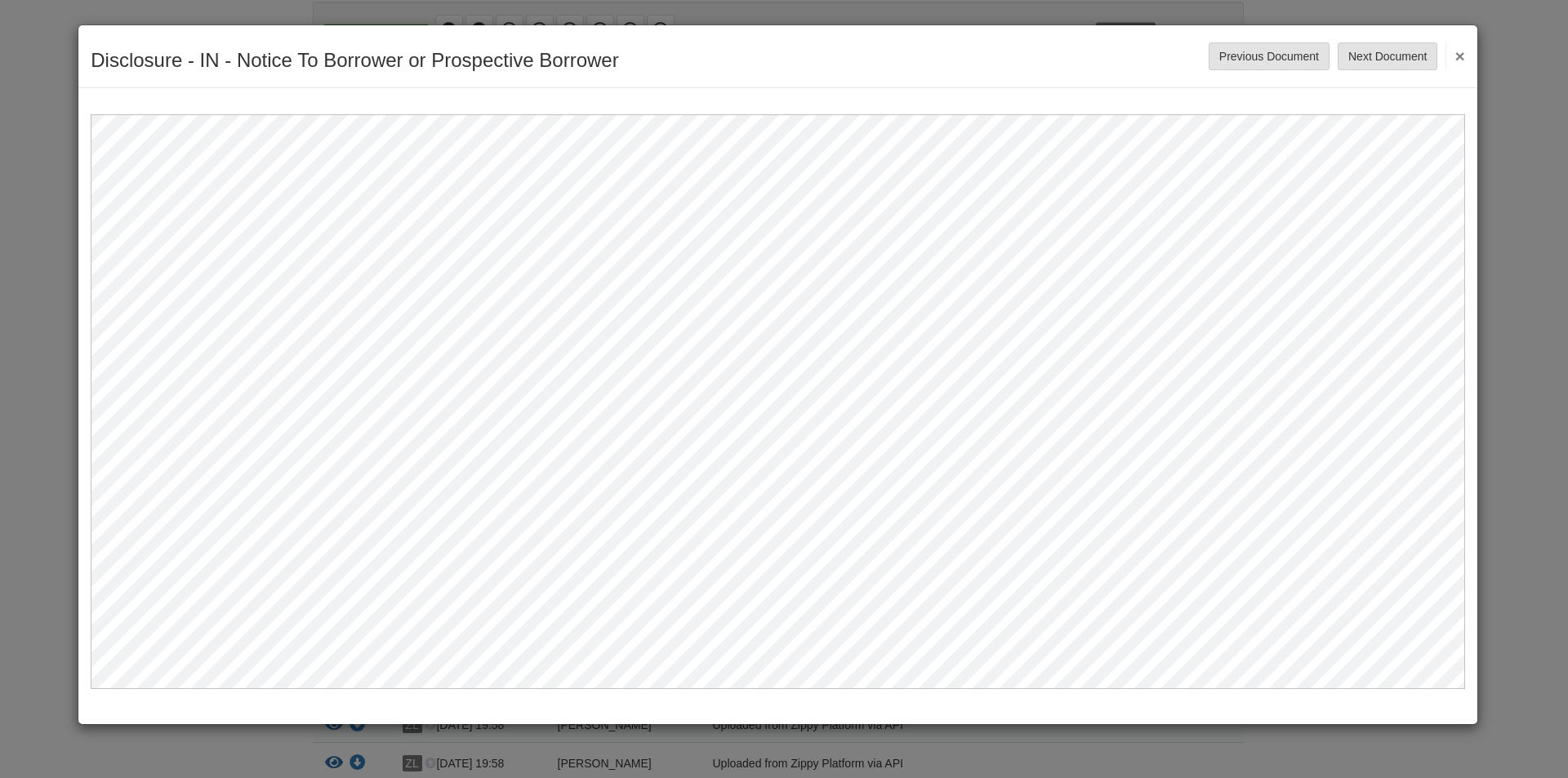
click at [1455, 60] on button "×" at bounding box center [1454, 56] width 19 height 30
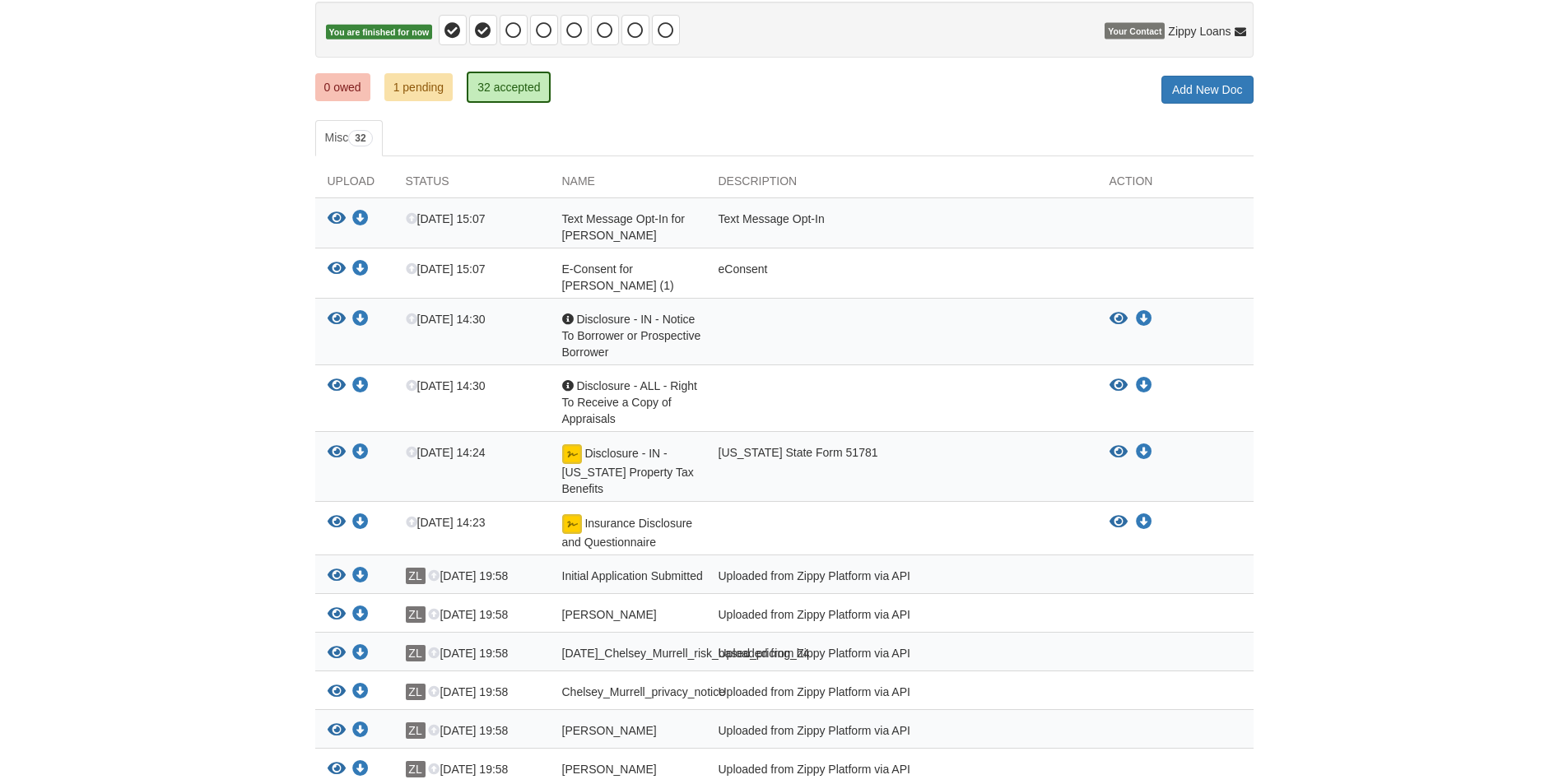
scroll to position [246, 0]
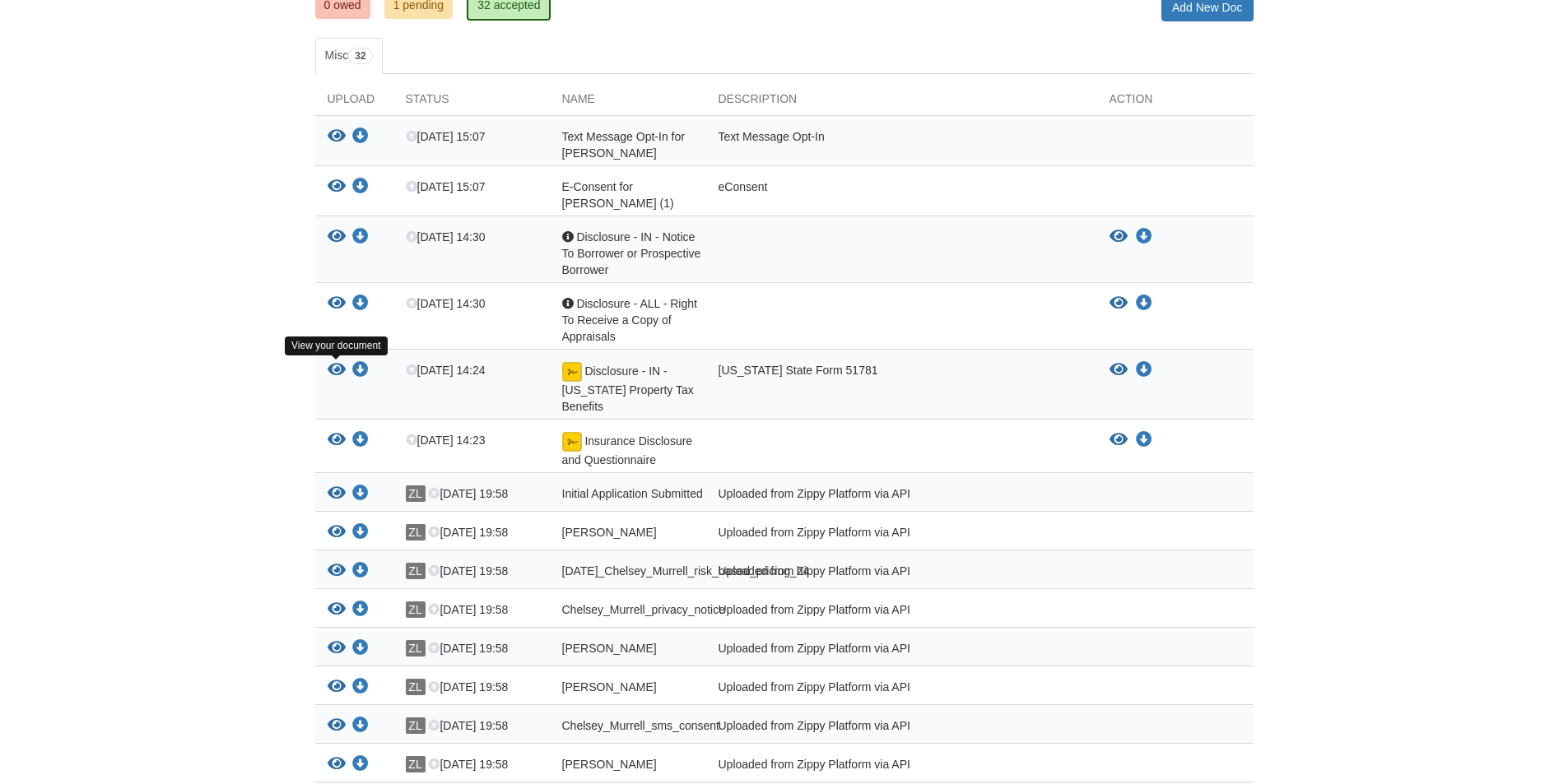
click at [339, 369] on icon "View Disclosure - IN - Indiana Property Tax Benefits" at bounding box center [337, 370] width 18 height 17
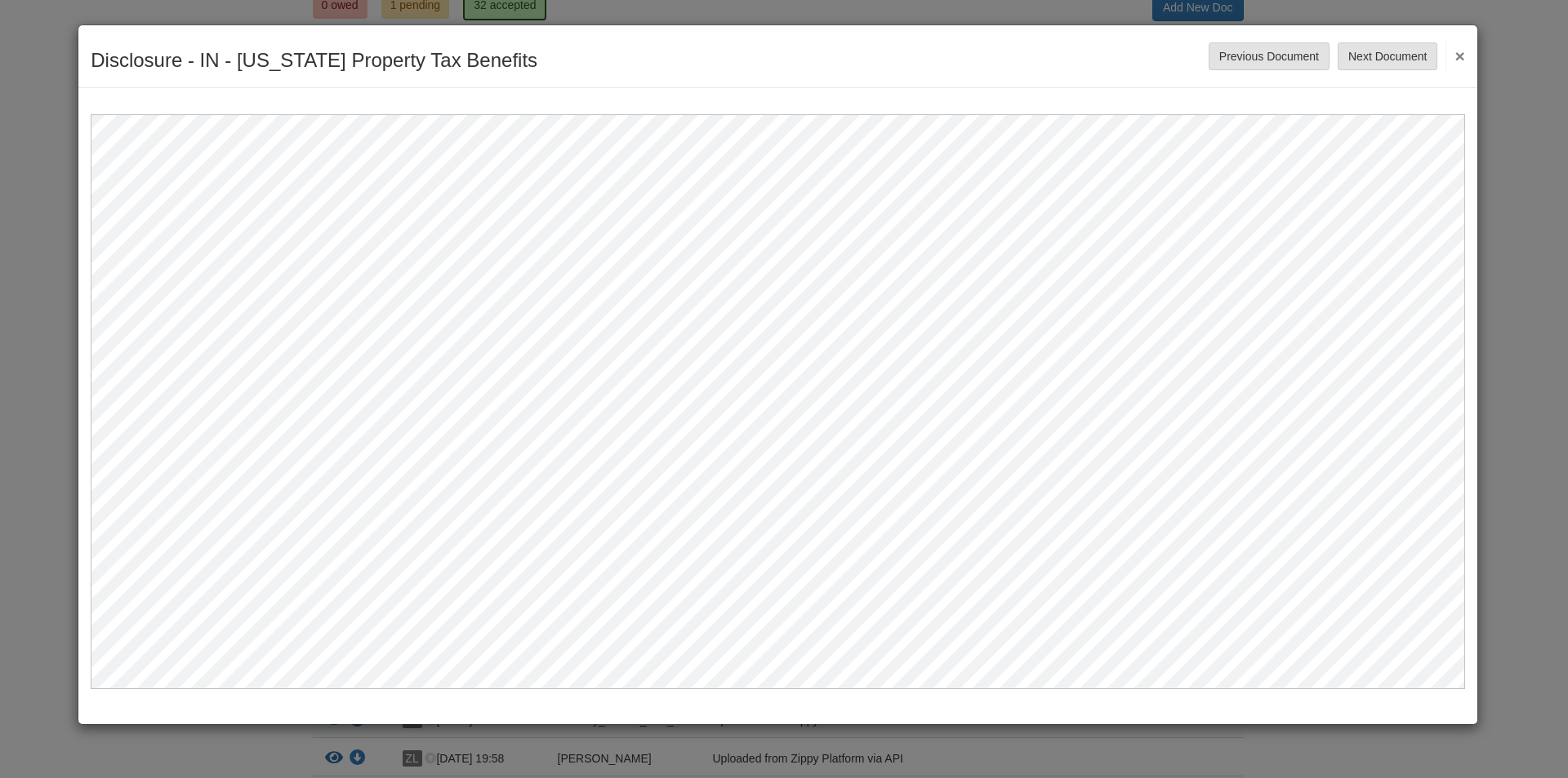
click at [1463, 56] on button "×" at bounding box center [1454, 56] width 19 height 30
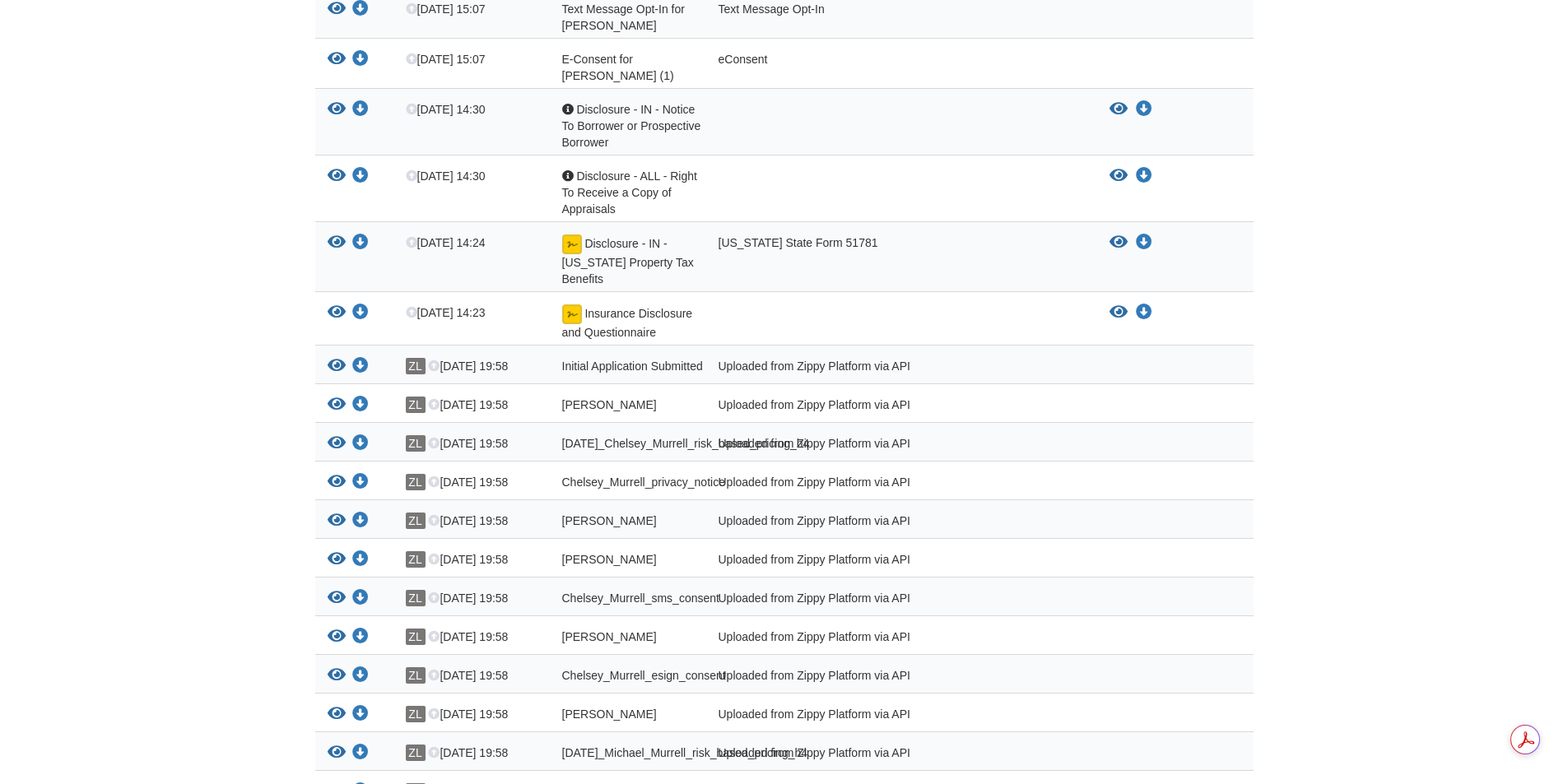
scroll to position [411, 0]
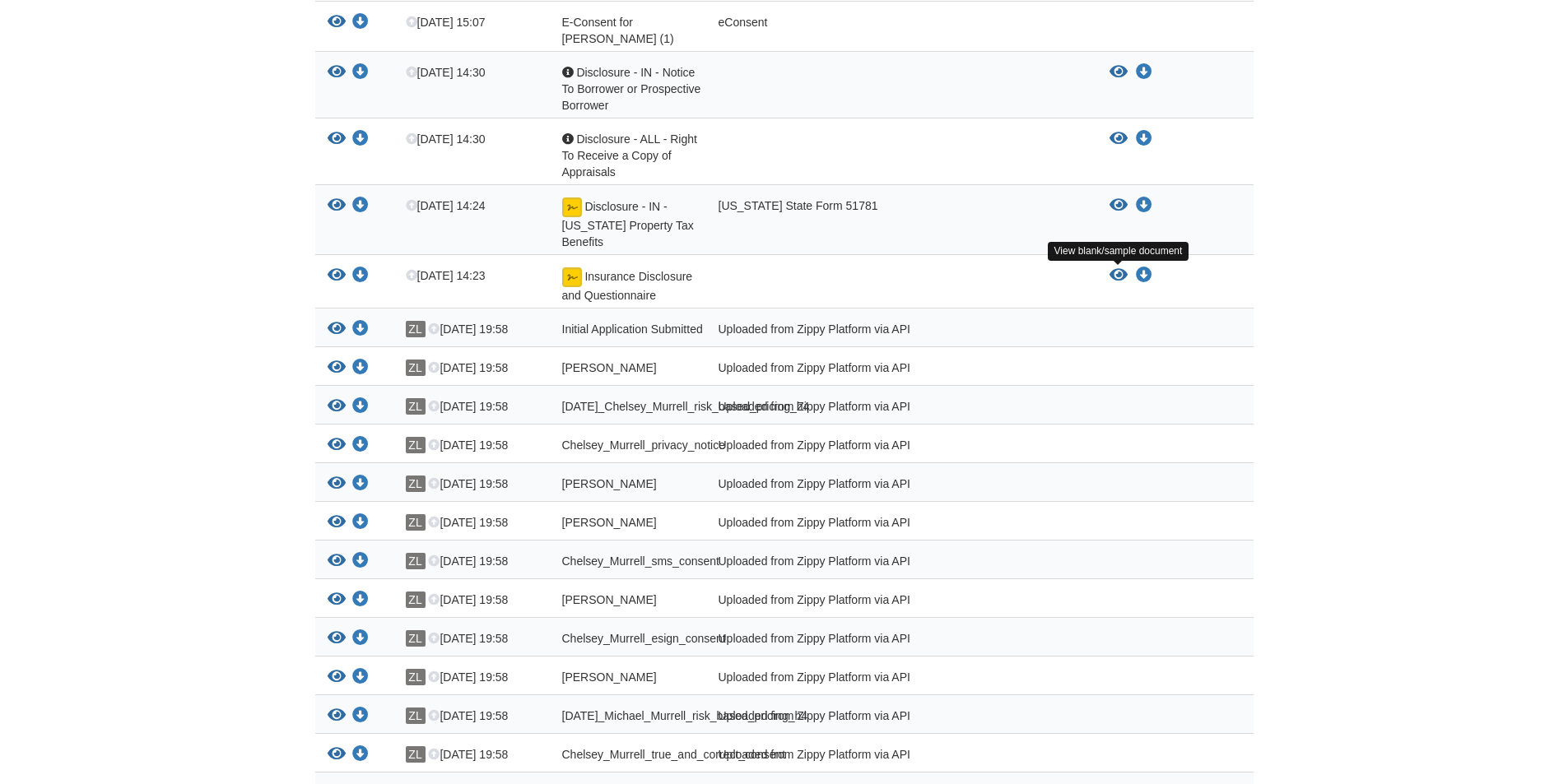
click at [1116, 268] on icon "View Insurance Disclosure and Questionnaire" at bounding box center [1119, 275] width 18 height 17
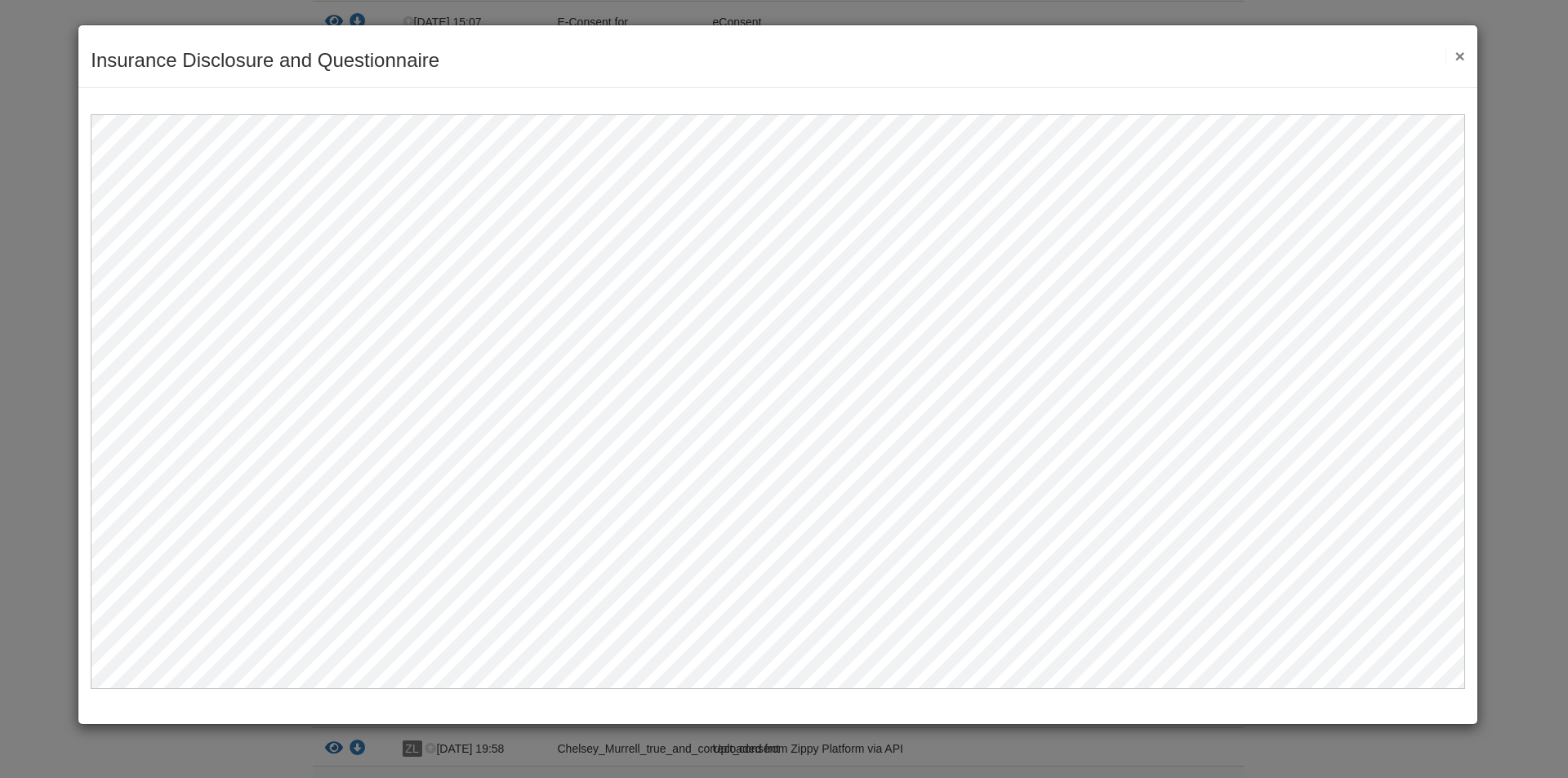
click at [1458, 54] on button "×" at bounding box center [1454, 56] width 19 height 17
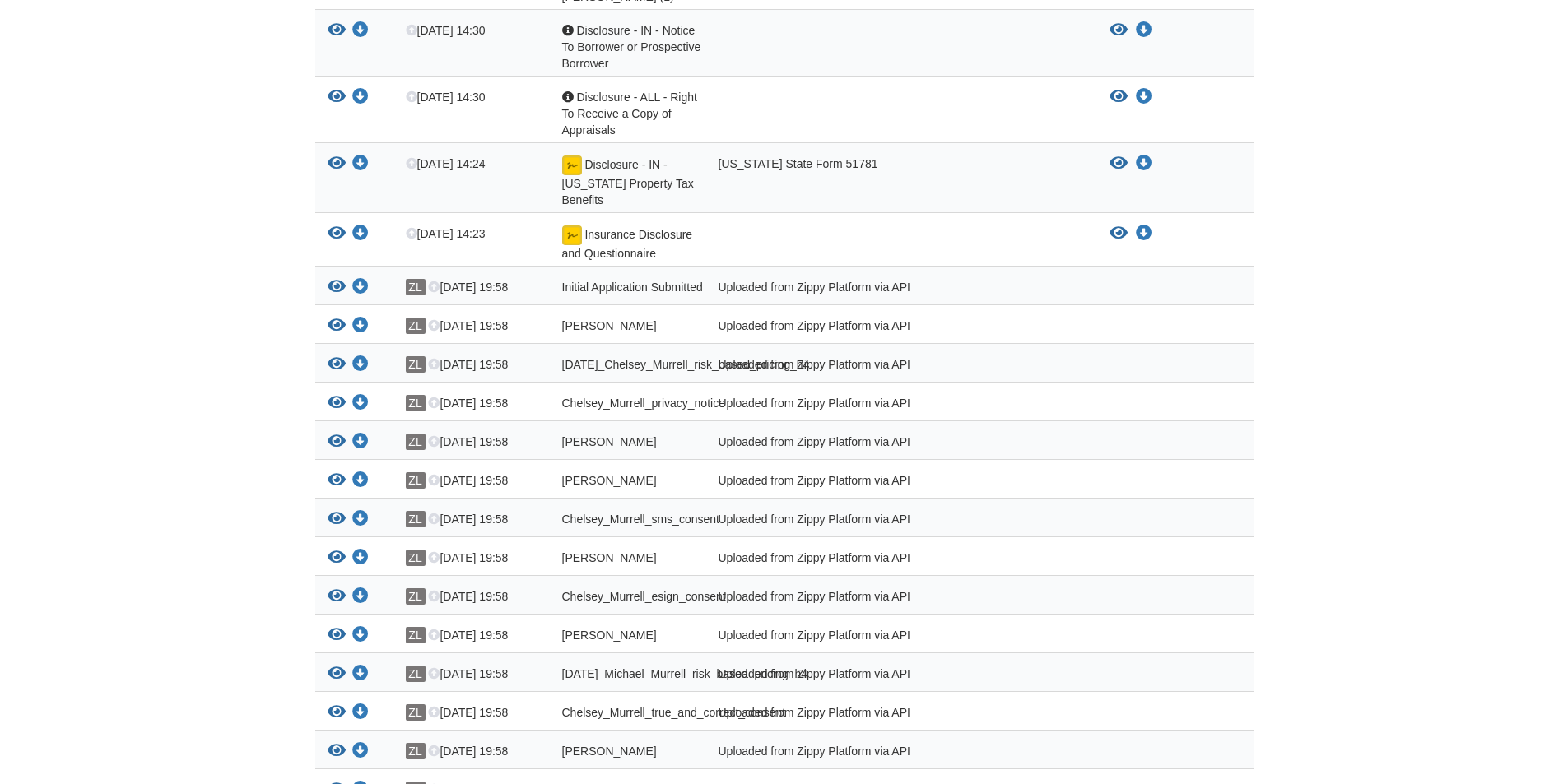
scroll to position [494, 0]
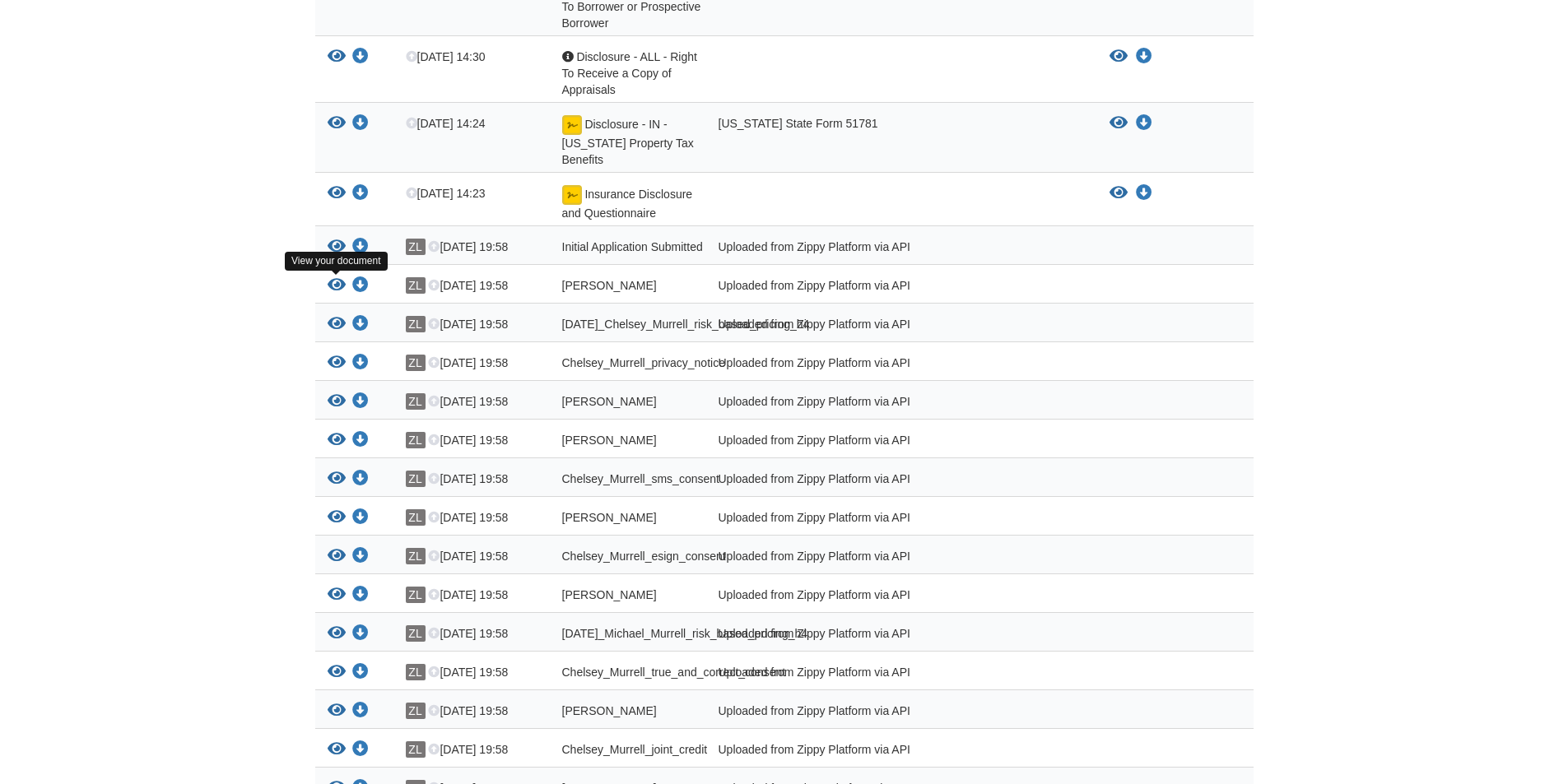
click at [336, 287] on icon "View Michael_Murrell_esign_consent" at bounding box center [337, 285] width 18 height 17
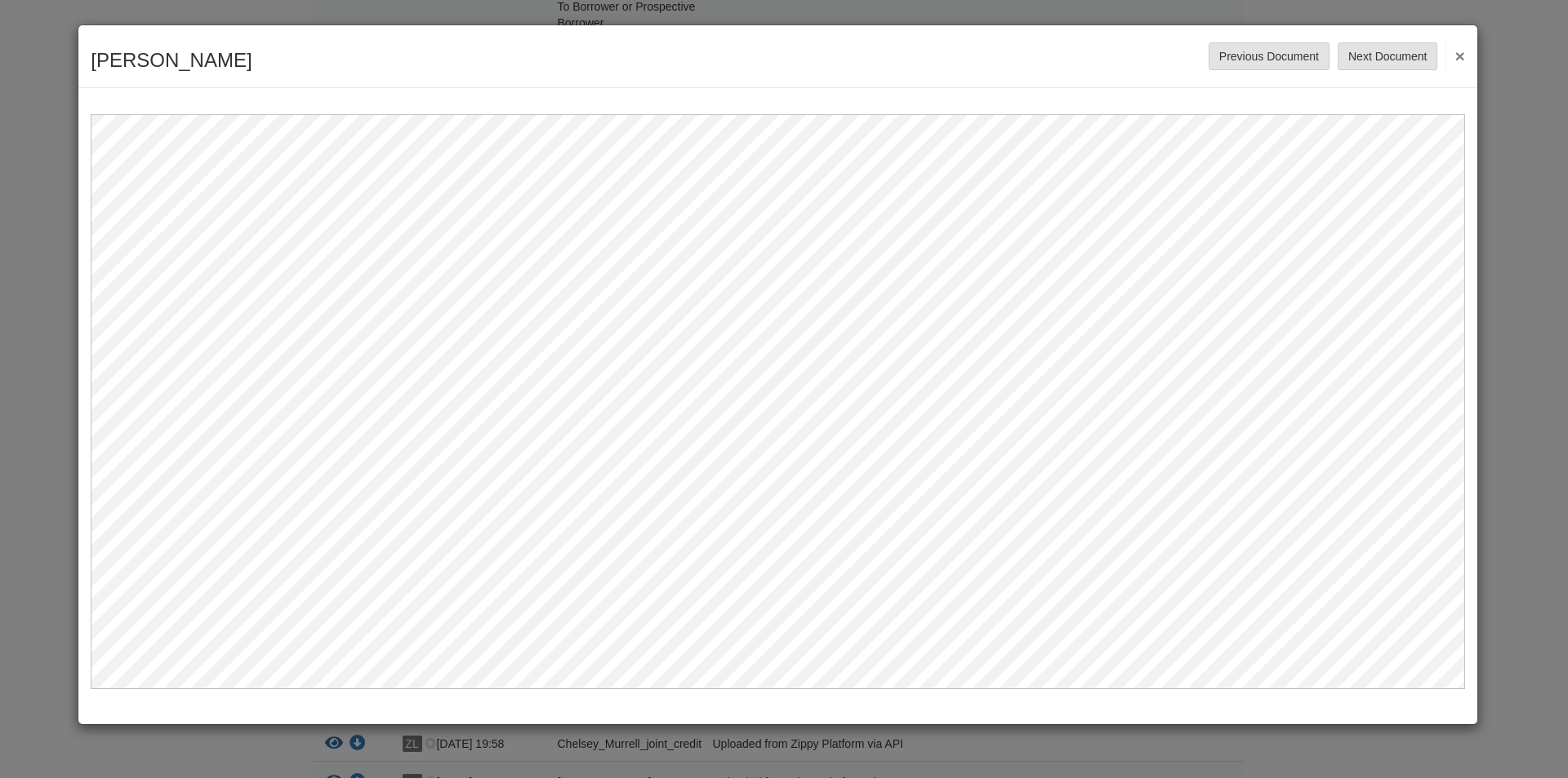
click at [1460, 58] on button "×" at bounding box center [1454, 56] width 19 height 30
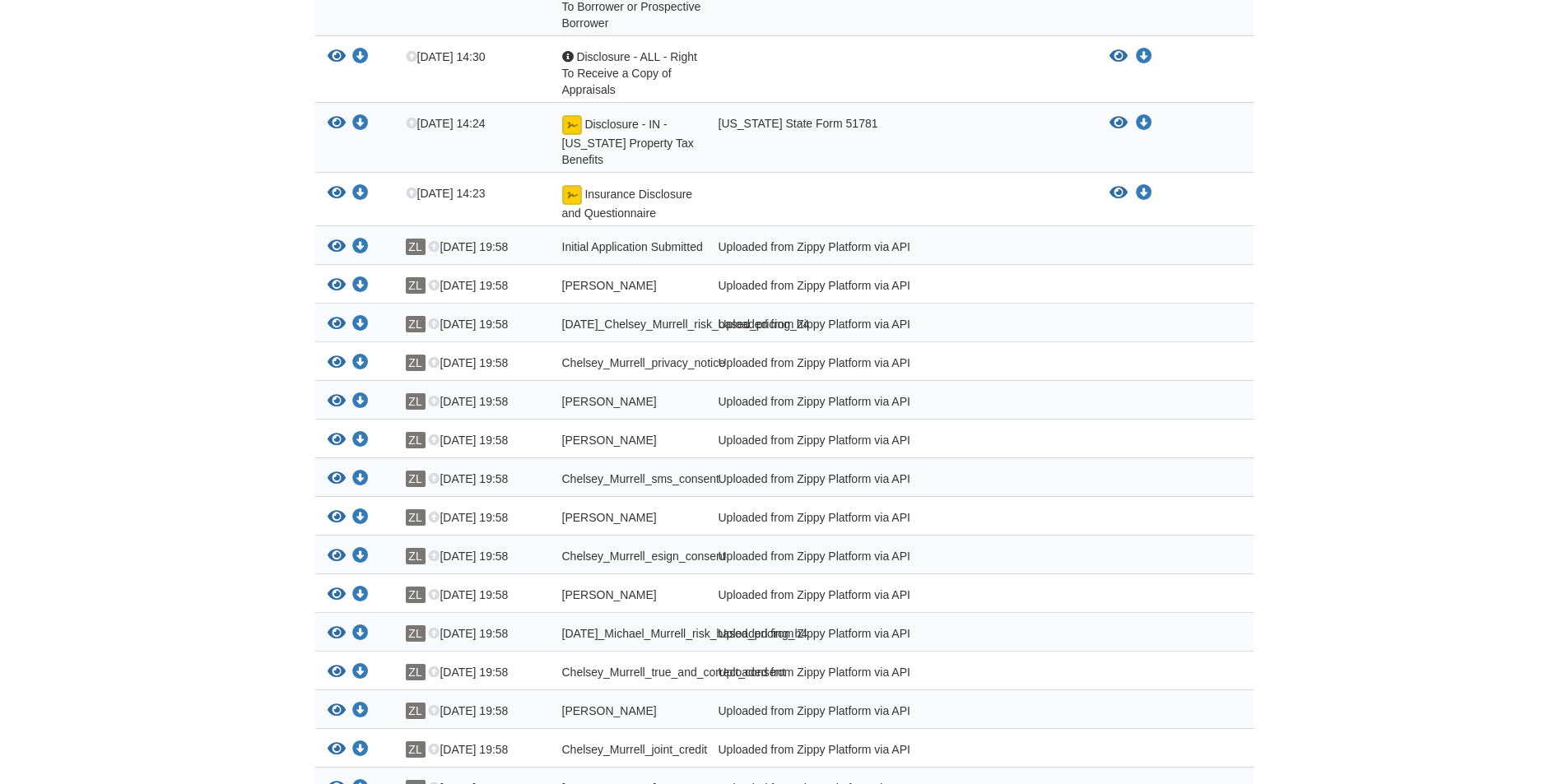
scroll to position [576, 0]
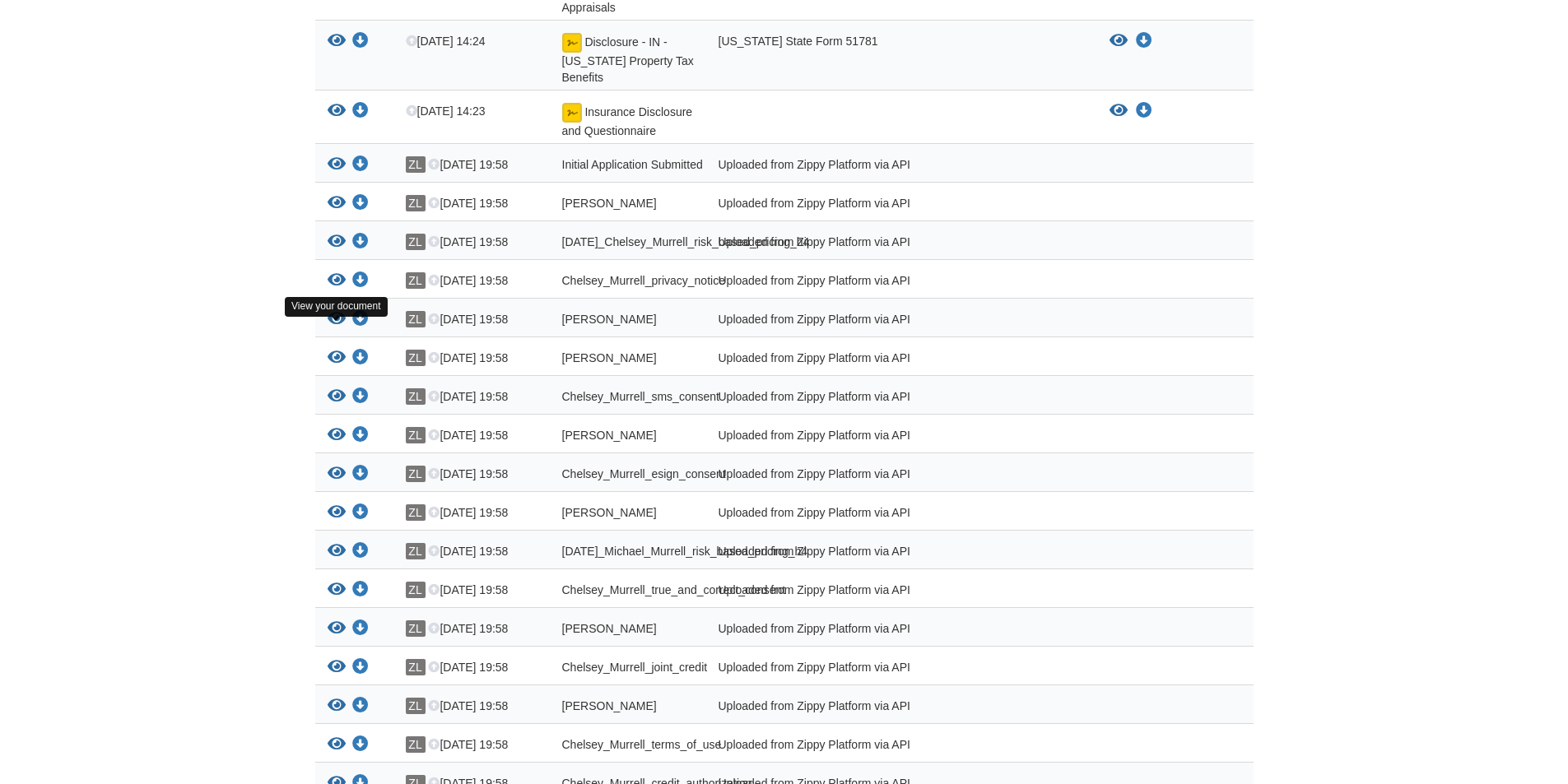
click at [331, 325] on icon "View Michael_Murrell_true_and_correct_consent" at bounding box center [337, 319] width 18 height 17
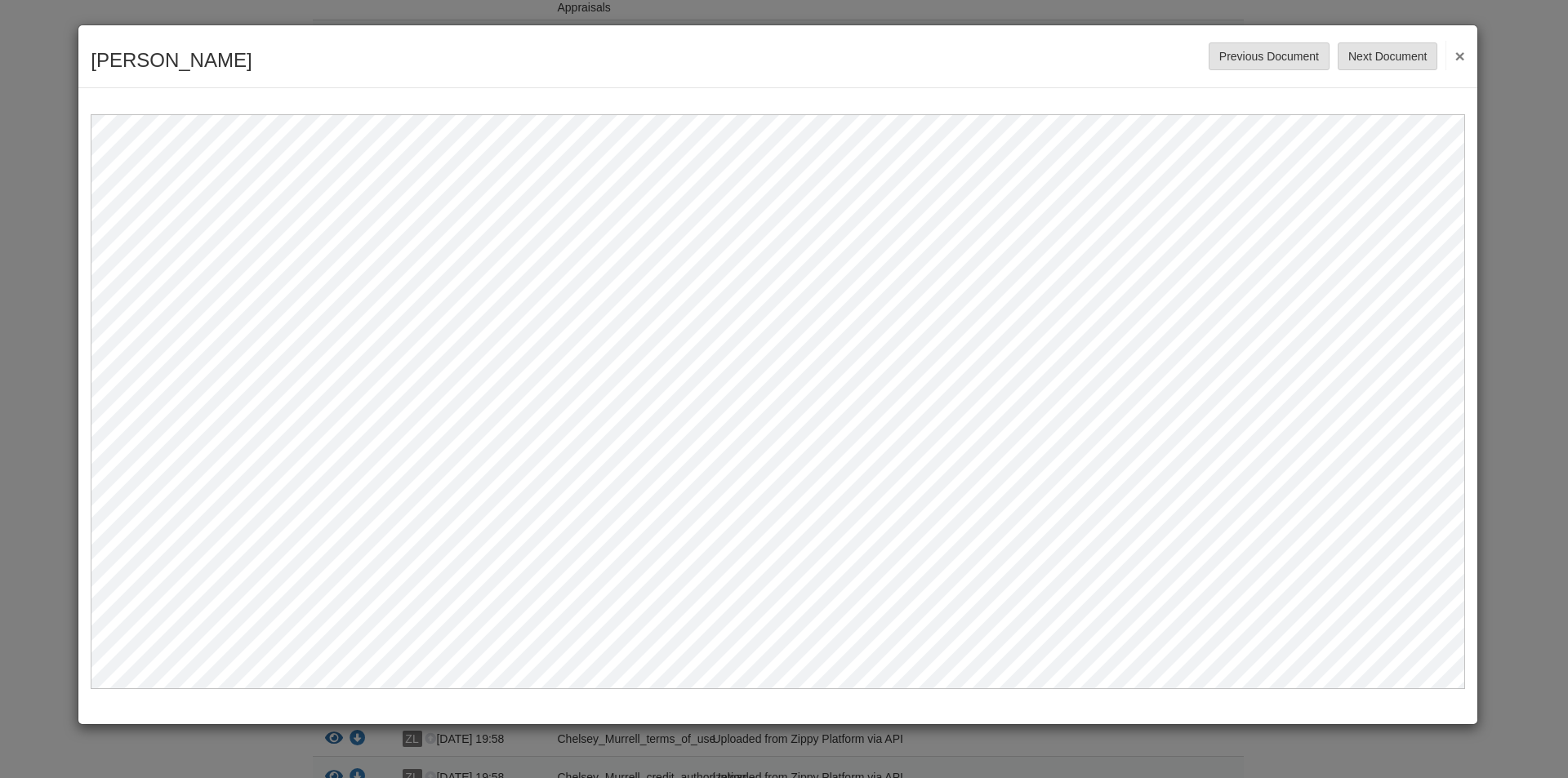
click at [1459, 60] on button "×" at bounding box center [1454, 56] width 19 height 30
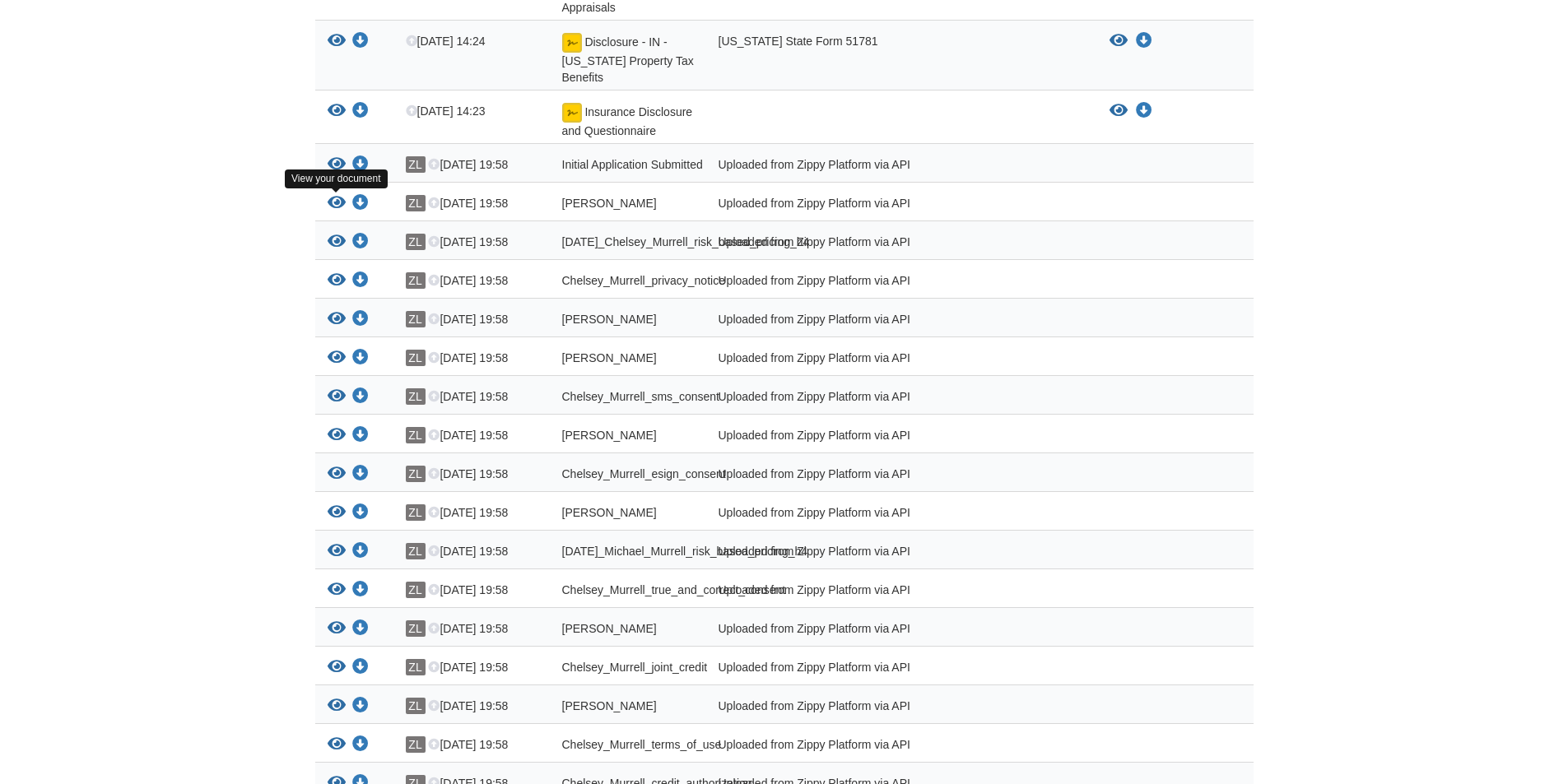
click at [329, 200] on icon "View Michael_Murrell_esign_consent" at bounding box center [337, 203] width 18 height 17
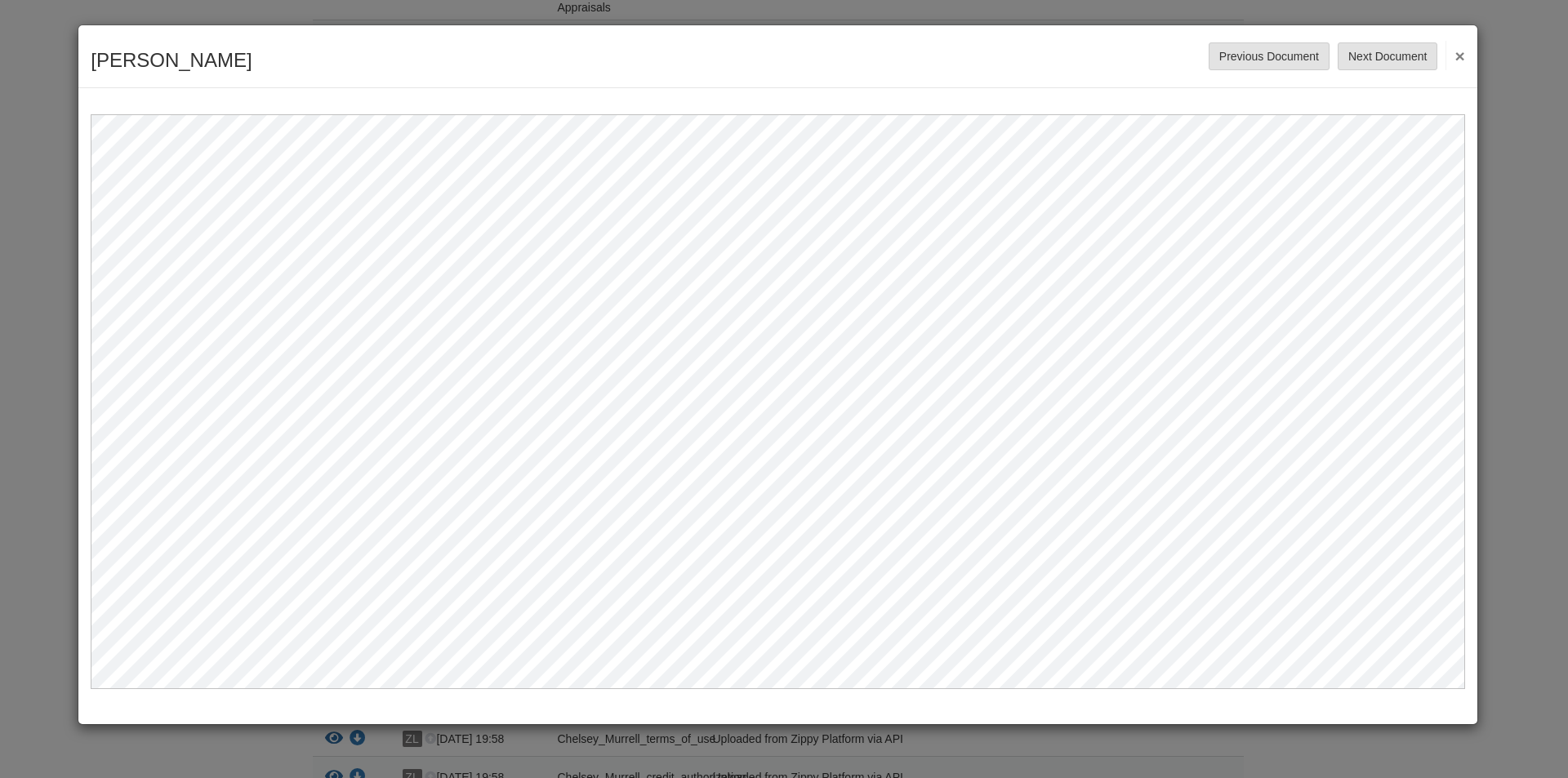
click at [1463, 57] on button "×" at bounding box center [1454, 56] width 19 height 30
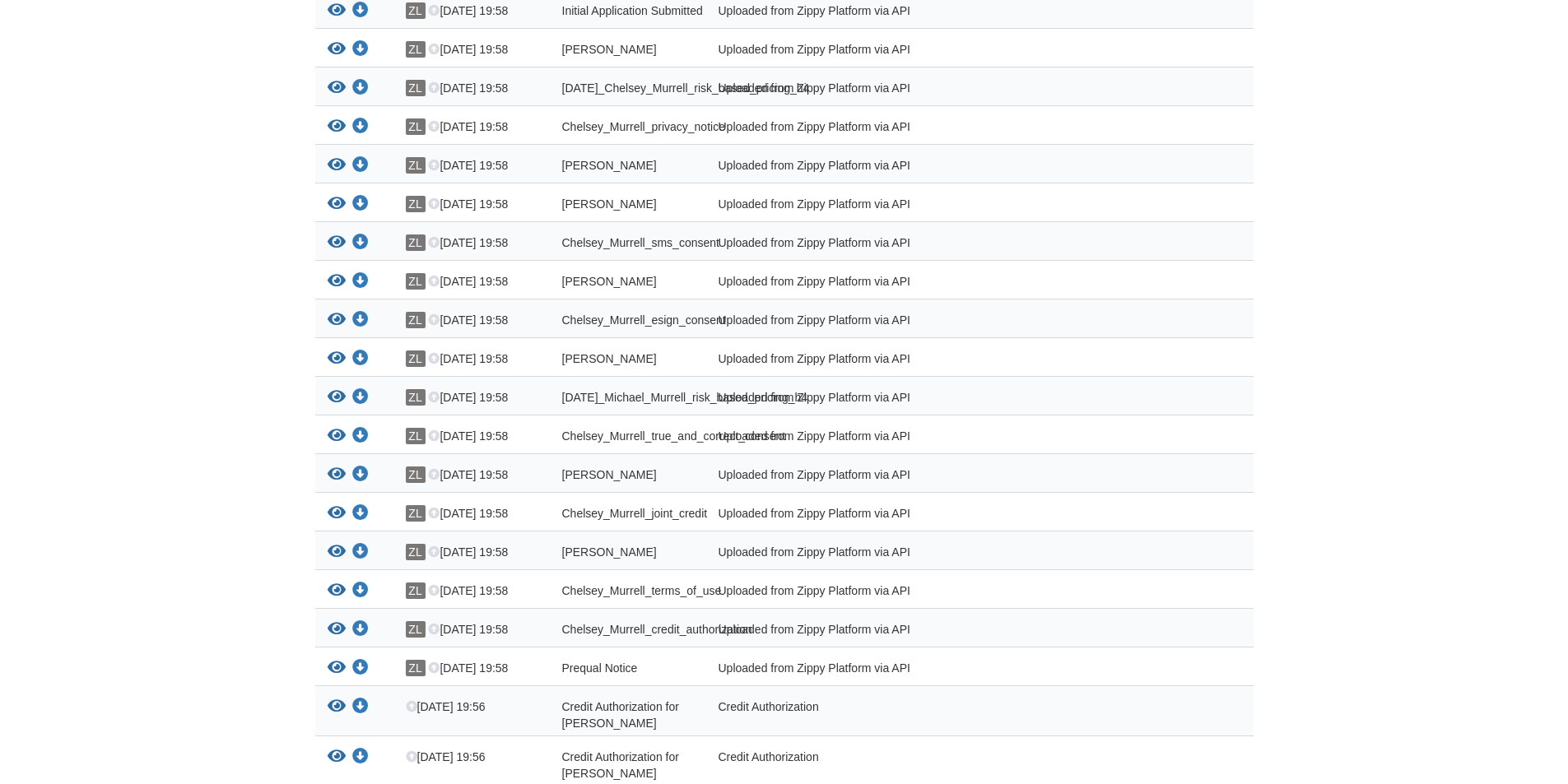
scroll to position [740, 0]
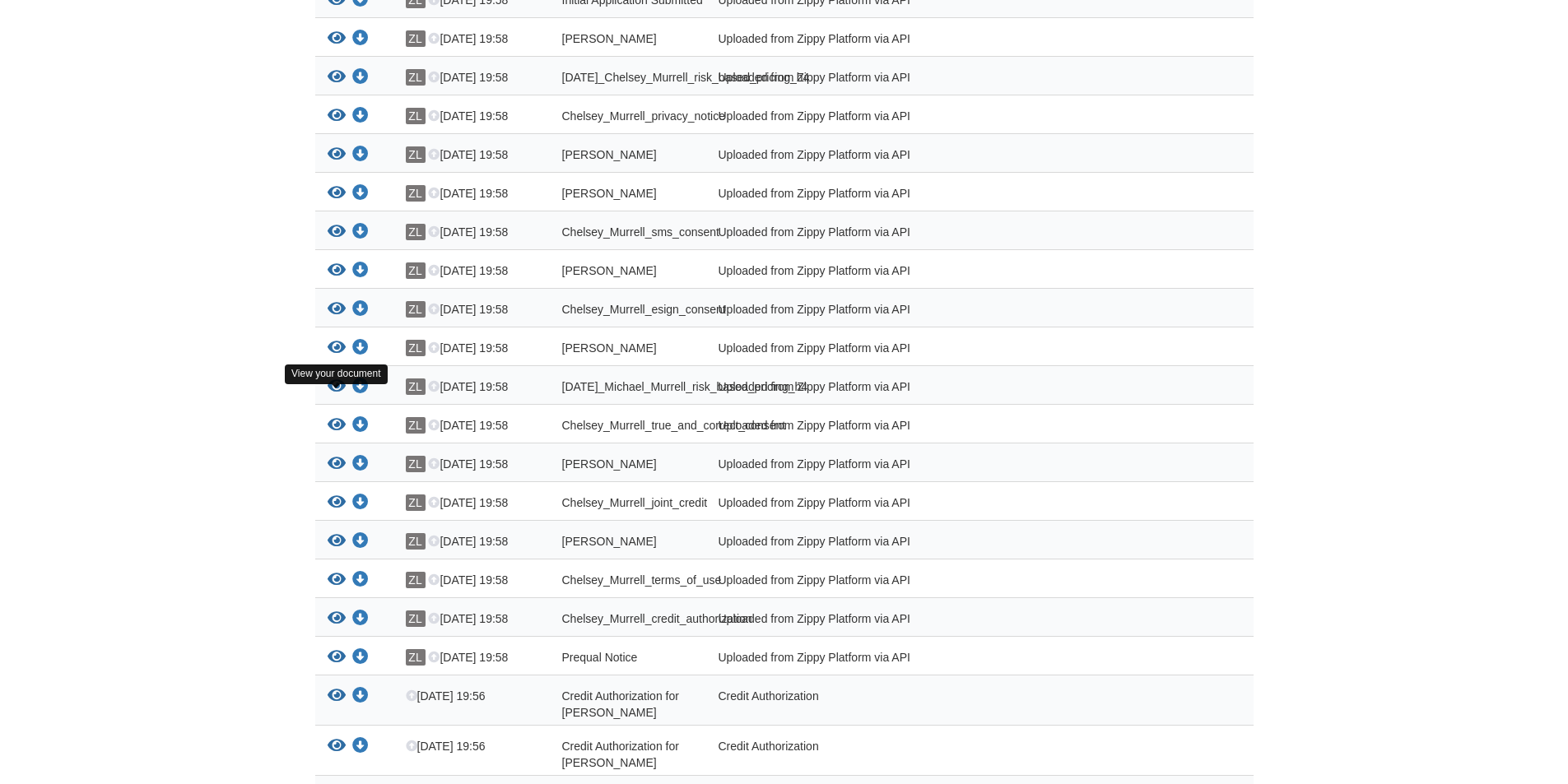
click at [337, 395] on icon "View 08-28-2025_Michael_Murrell_risk_based_pricing_h4" at bounding box center [337, 387] width 18 height 17
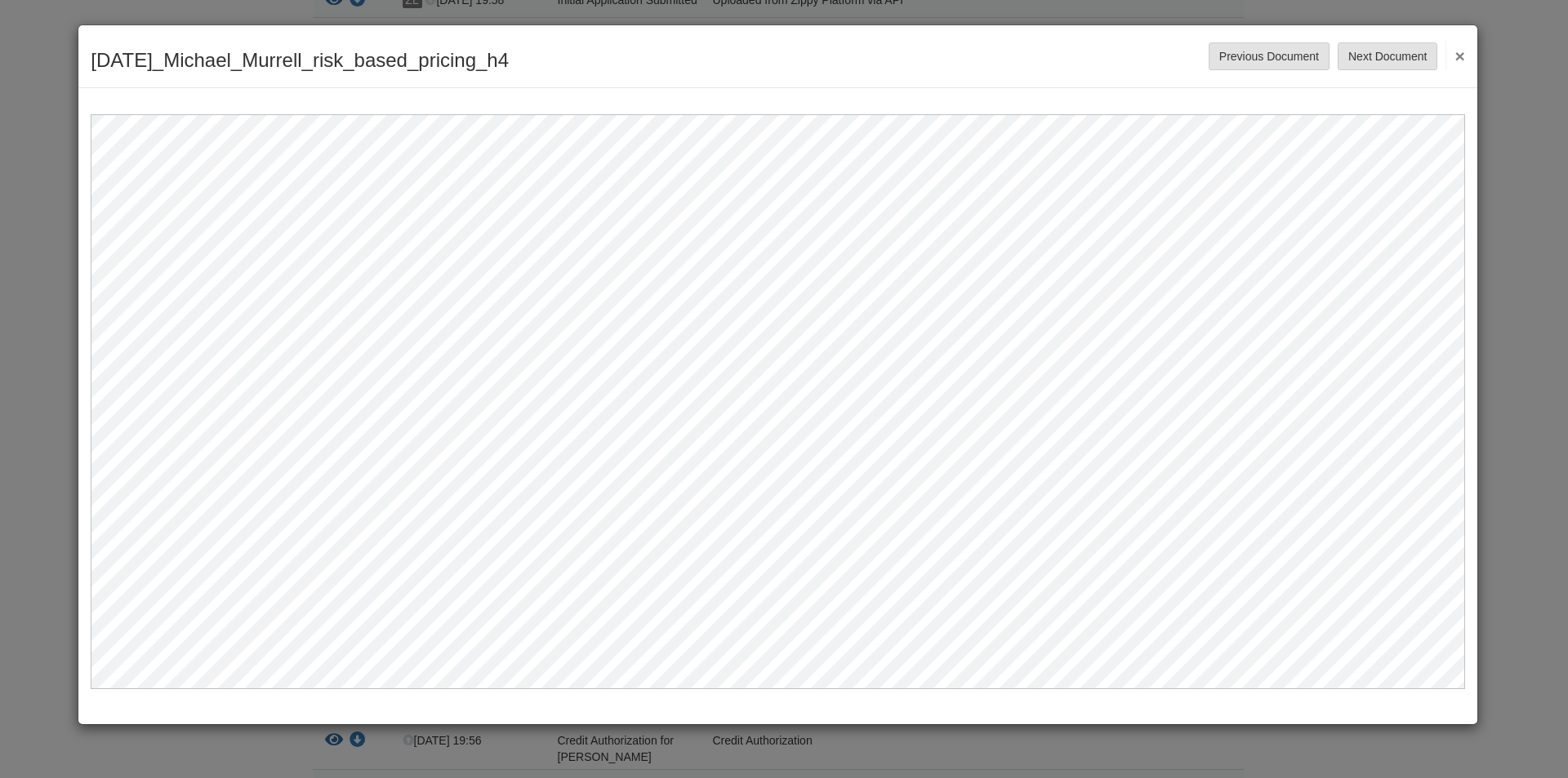
click at [1463, 54] on button "×" at bounding box center [1454, 56] width 19 height 30
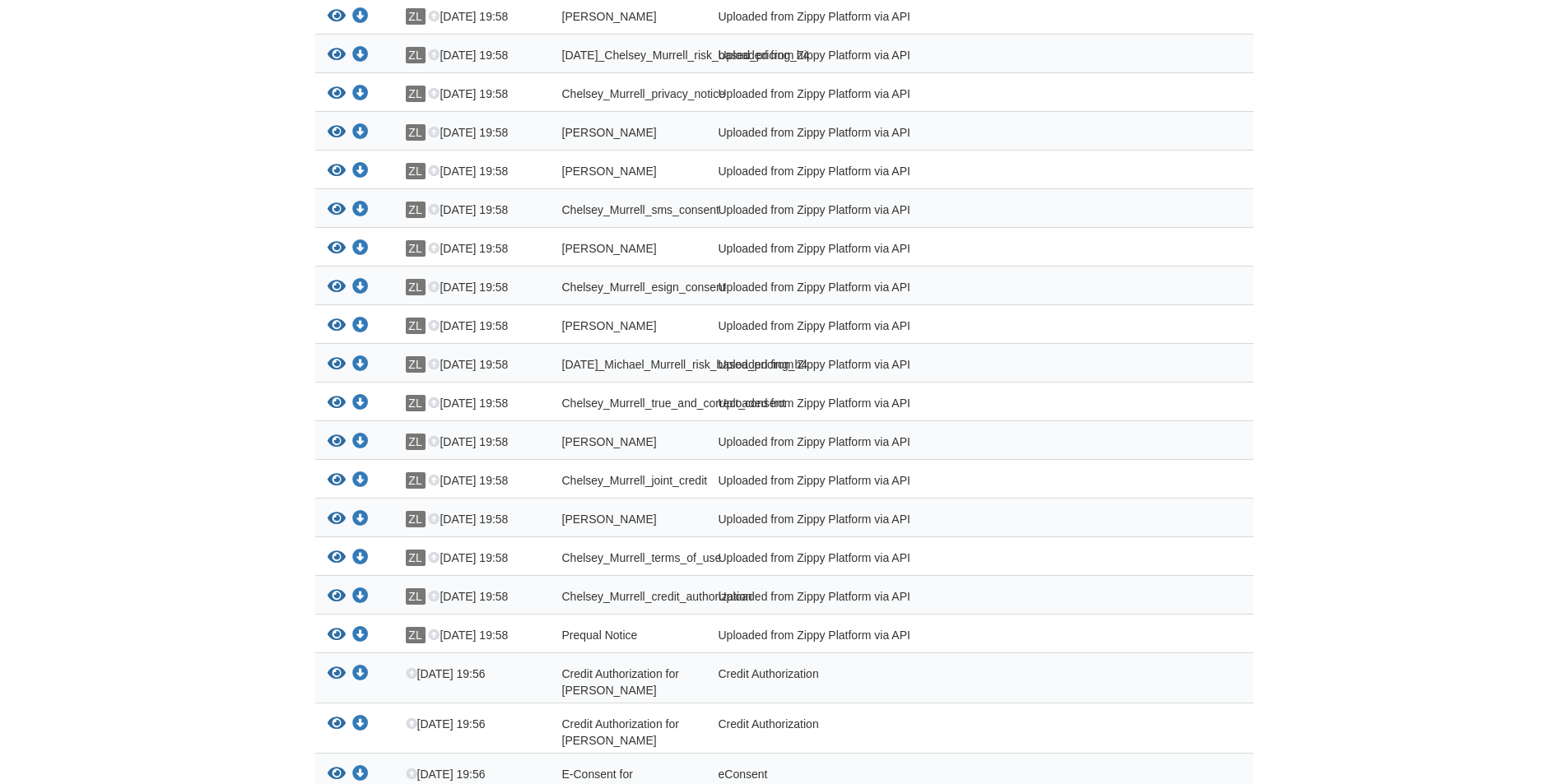
scroll to position [761, 0]
click at [333, 529] on icon "View Michael_Murrell_credit_authorization" at bounding box center [337, 521] width 18 height 17
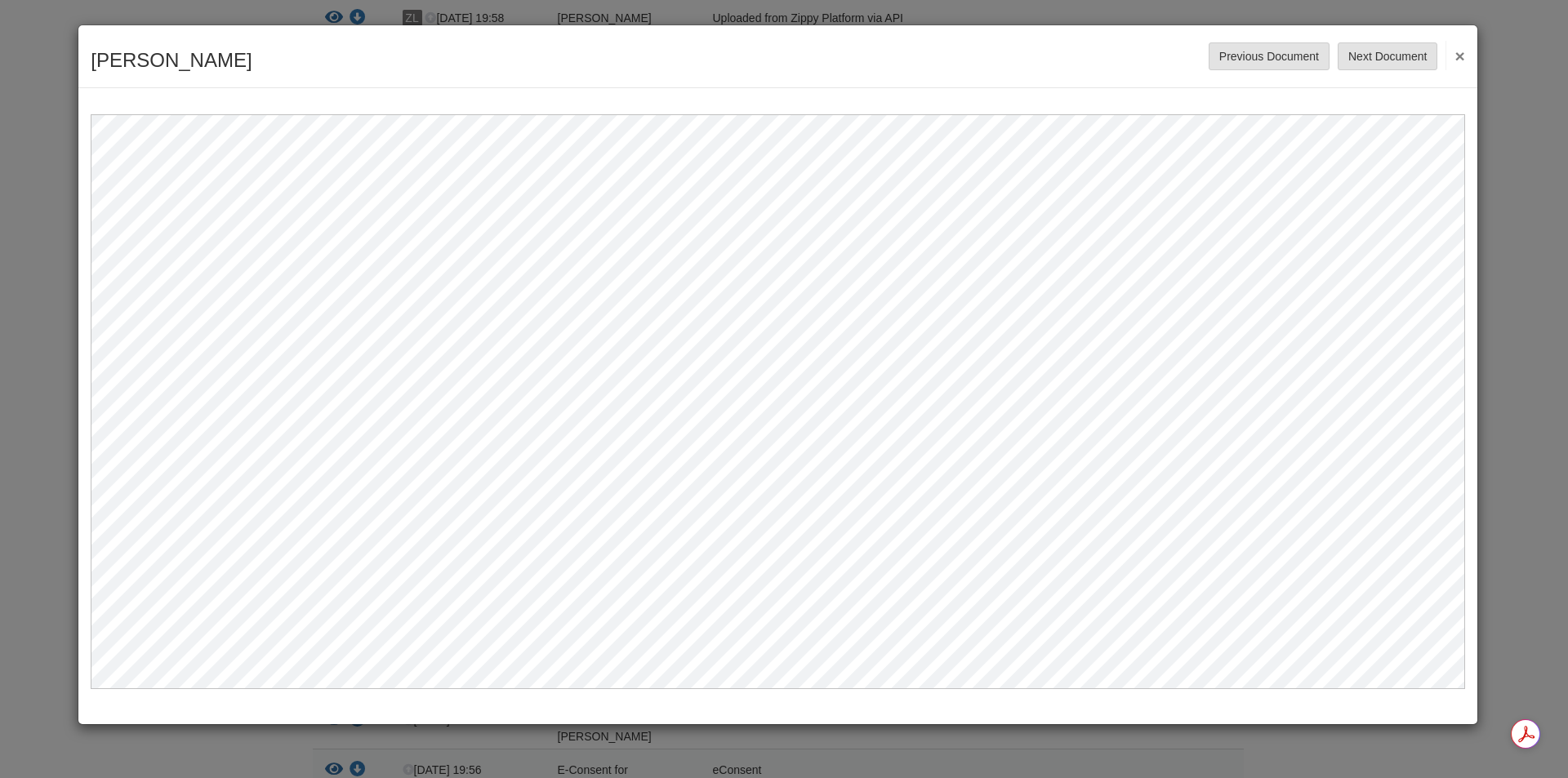
click at [1461, 53] on button "×" at bounding box center [1454, 56] width 19 height 30
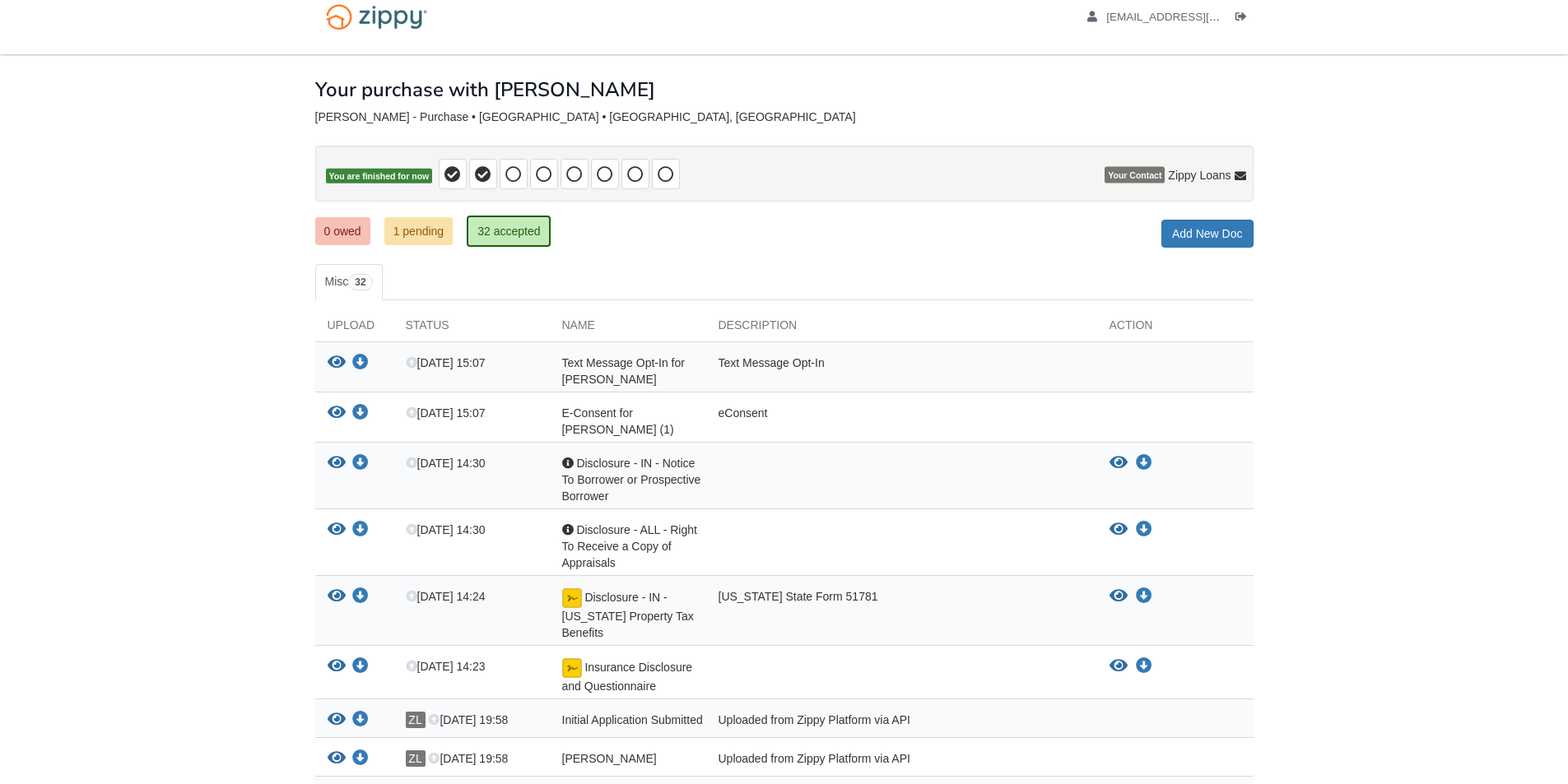
scroll to position [0, 0]
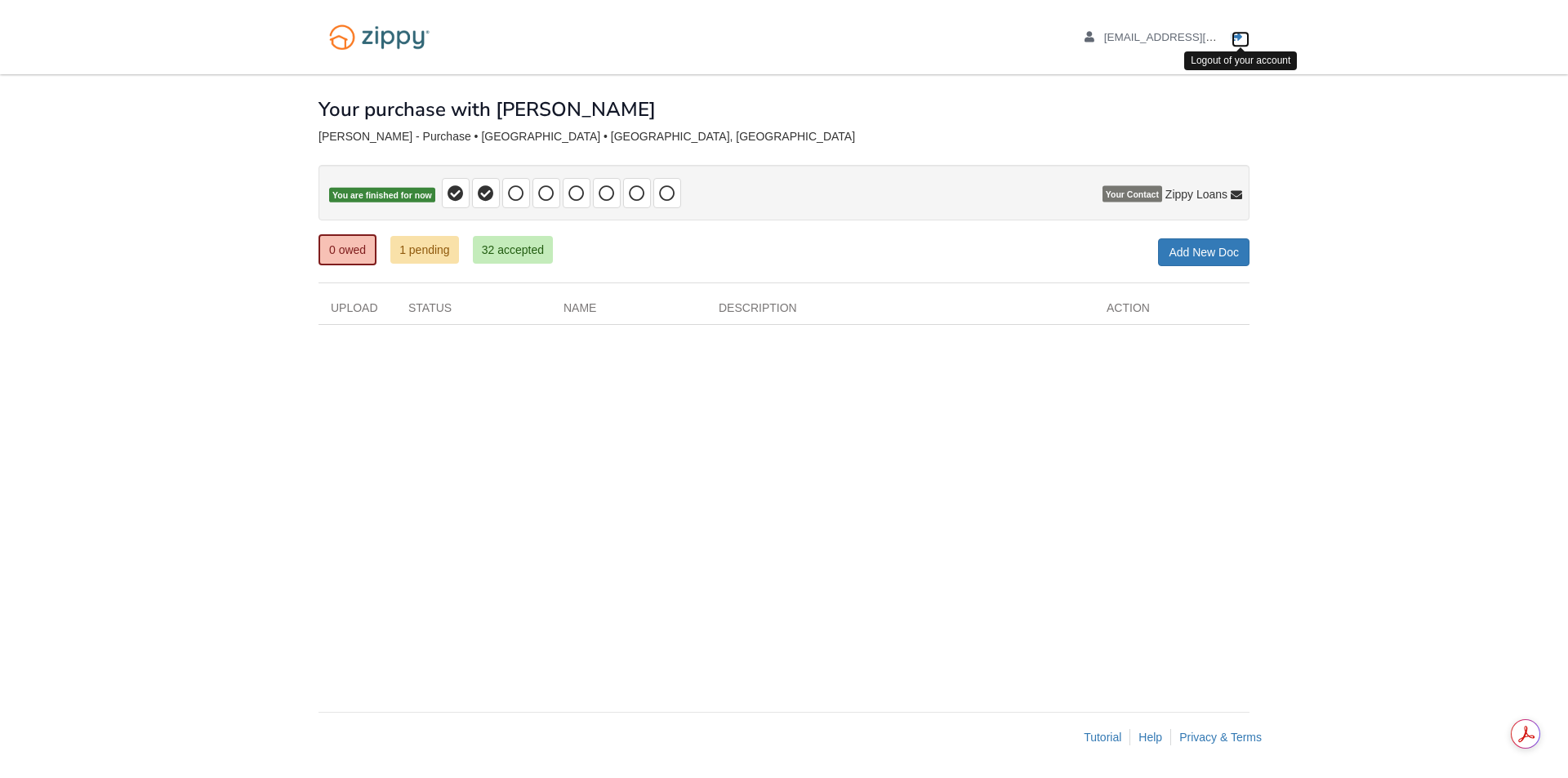
click at [1241, 38] on icon "Log out" at bounding box center [1237, 38] width 12 height 12
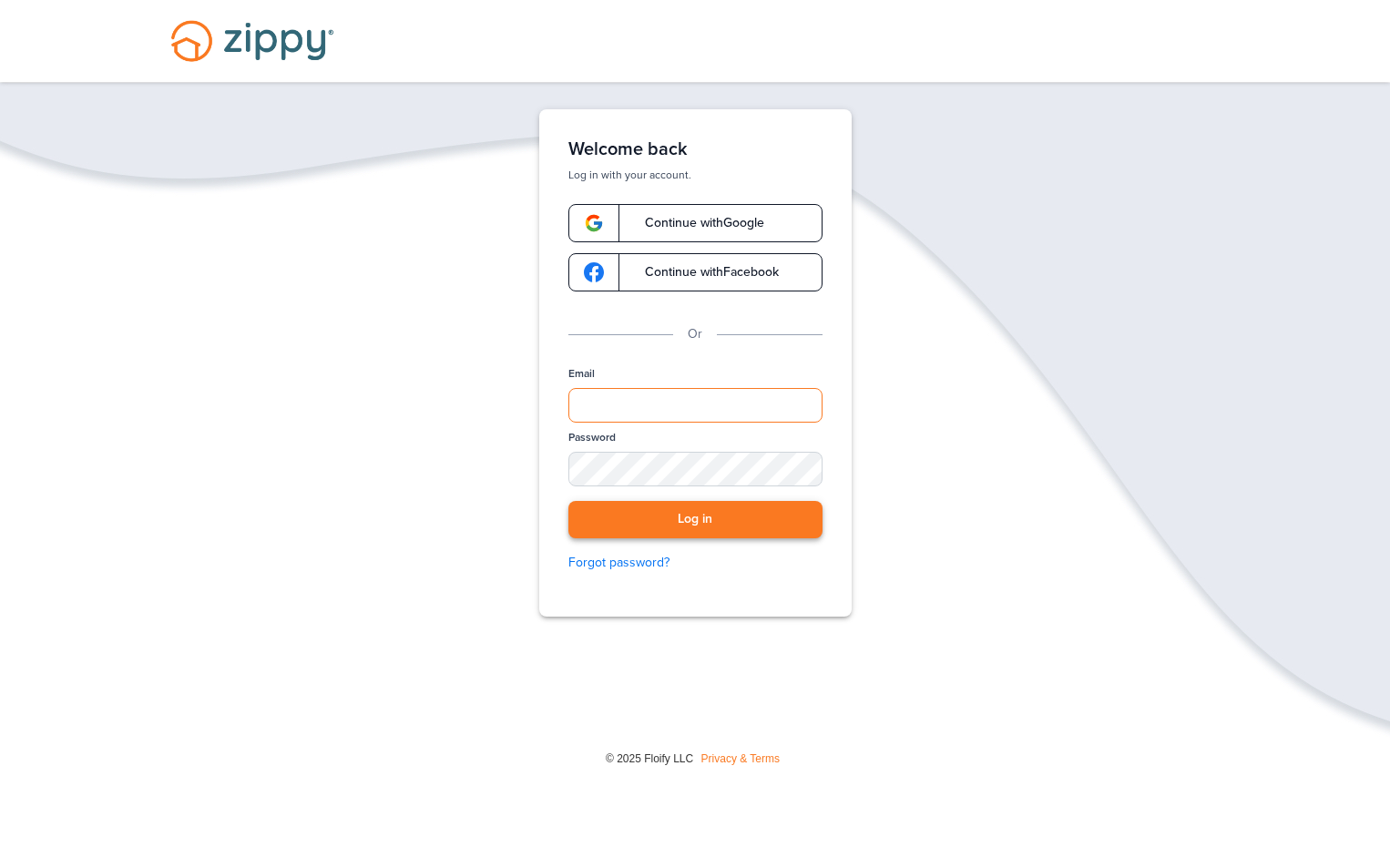
type input "**********"
click at [684, 530] on button "Log in" at bounding box center [695, 519] width 254 height 38
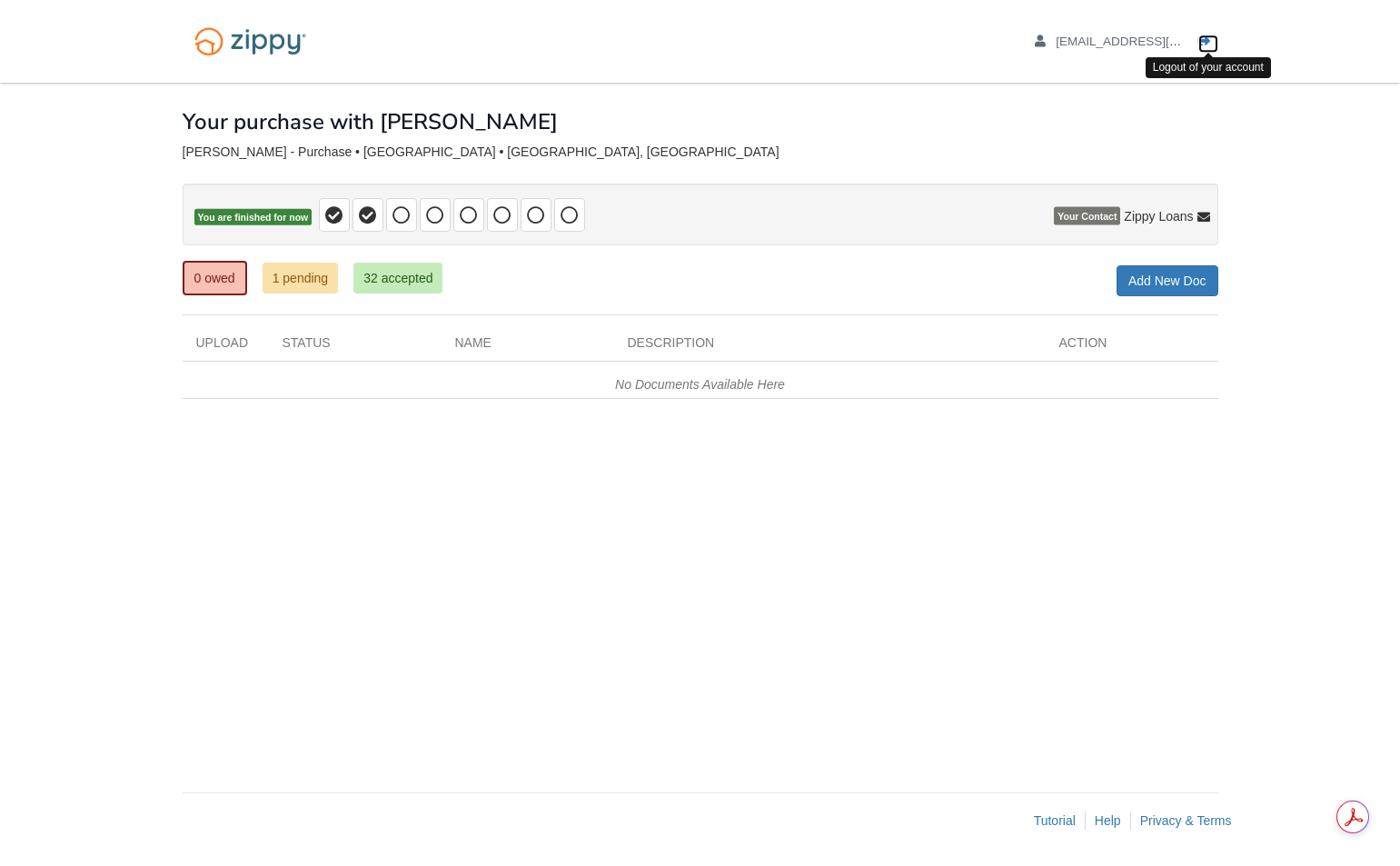
click at [1214, 36] on link "Logout" at bounding box center [1209, 44] width 20 height 18
